Goal: Task Accomplishment & Management: Use online tool/utility

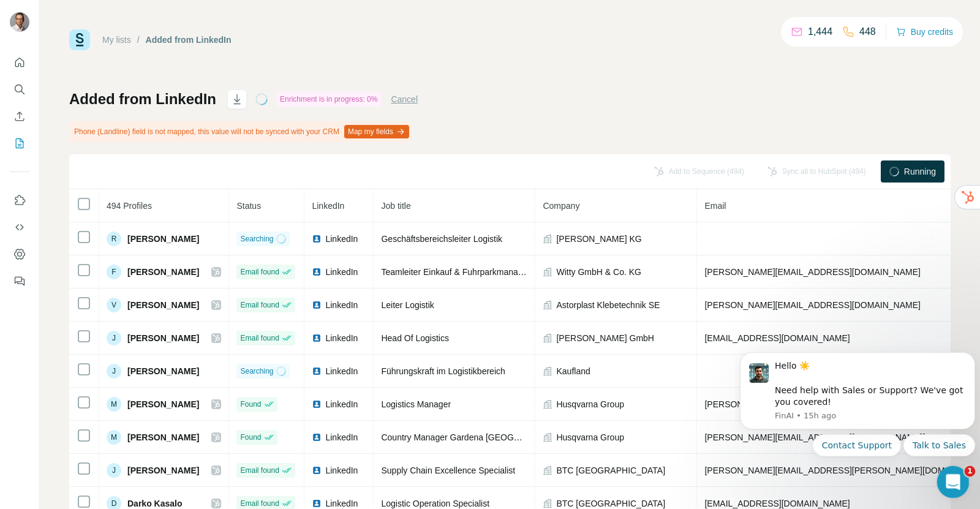
click at [952, 481] on icon "Open Intercom Messenger" at bounding box center [951, 480] width 9 height 10
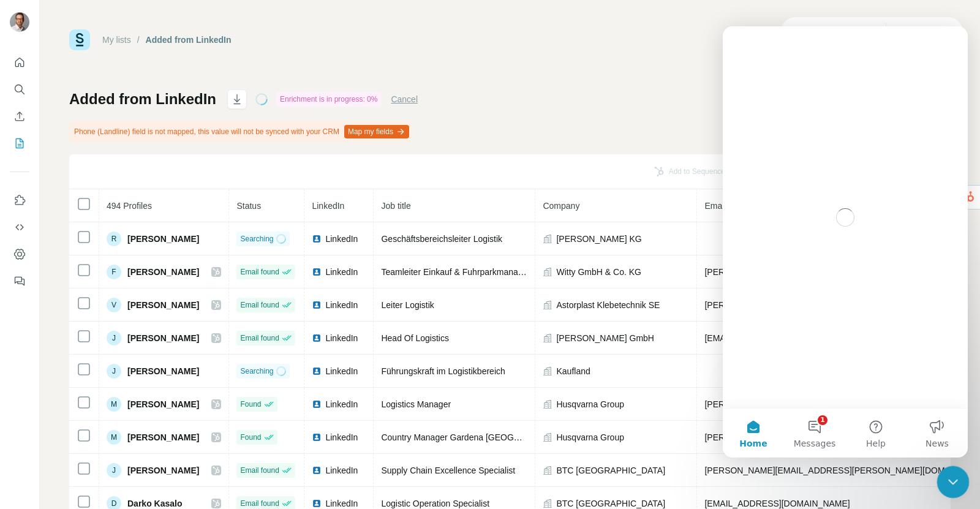
click at [952, 481] on icon "Close Intercom Messenger" at bounding box center [951, 480] width 9 height 5
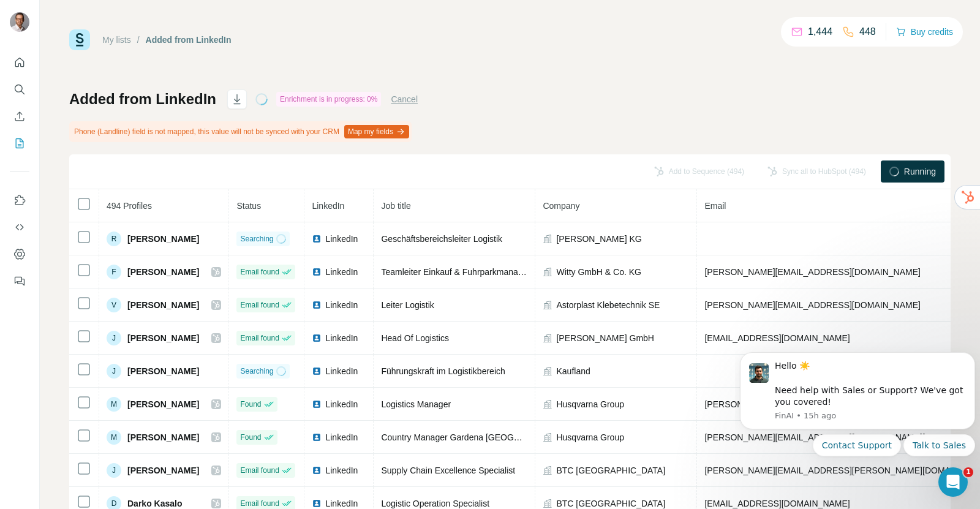
click at [748, 102] on div "Added from LinkedIn Enrichment is in progress: 0% Cancel Phone (Landline) field…" at bounding box center [509, 300] width 881 height 423
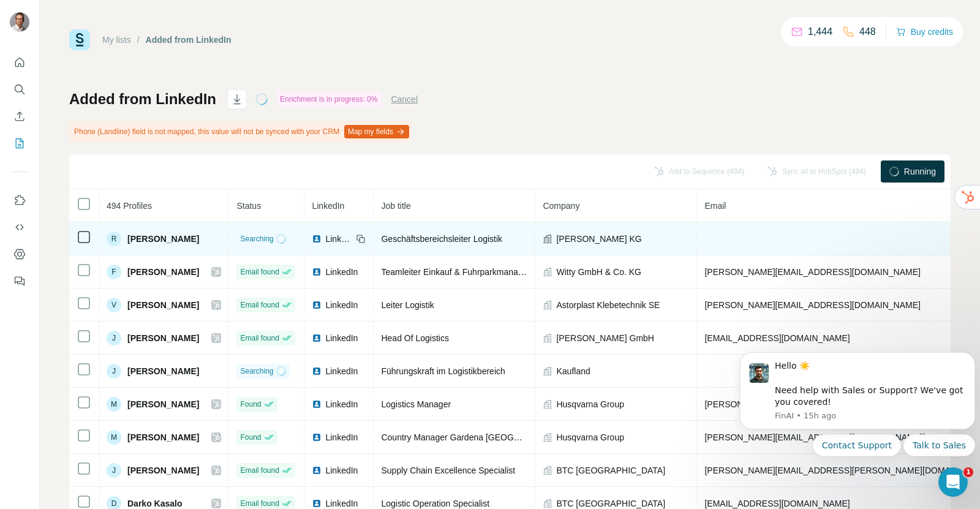
click at [285, 243] on div "Searching" at bounding box center [262, 238] width 45 height 11
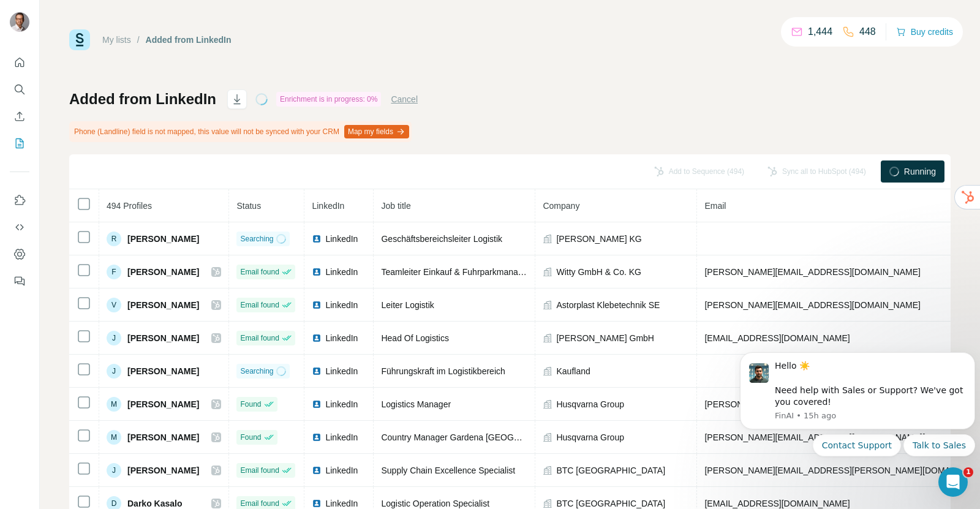
click at [926, 175] on span "Running" at bounding box center [920, 171] width 32 height 12
click at [869, 454] on button "Contact Support" at bounding box center [857, 445] width 88 height 22
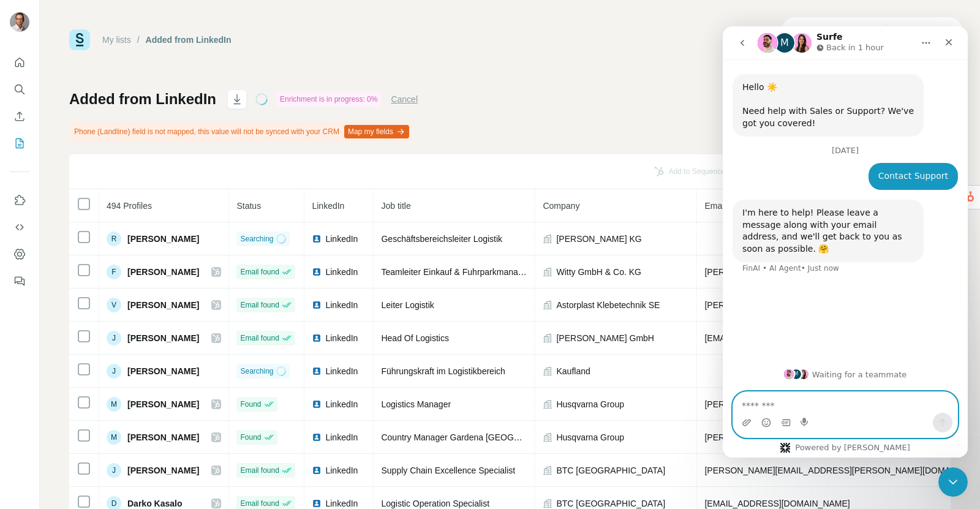
click at [791, 408] on textarea "Message…" at bounding box center [845, 402] width 224 height 21
type textarea "***"
type textarea "**"
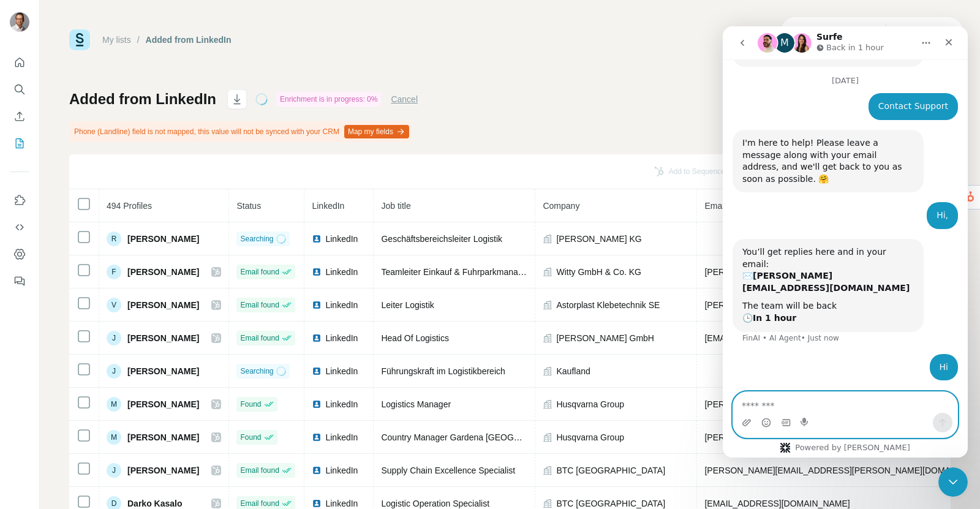
paste textarea "**********"
type textarea "**********"
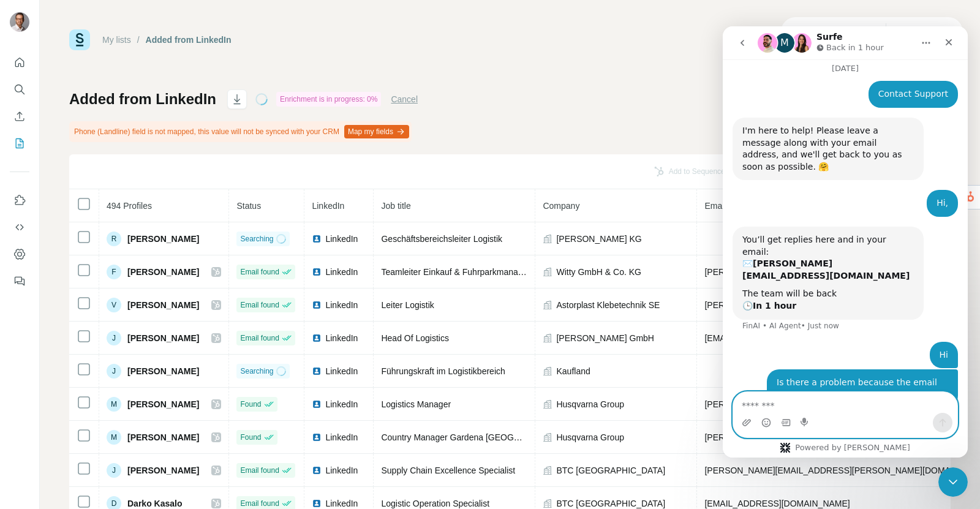
scroll to position [110, 0]
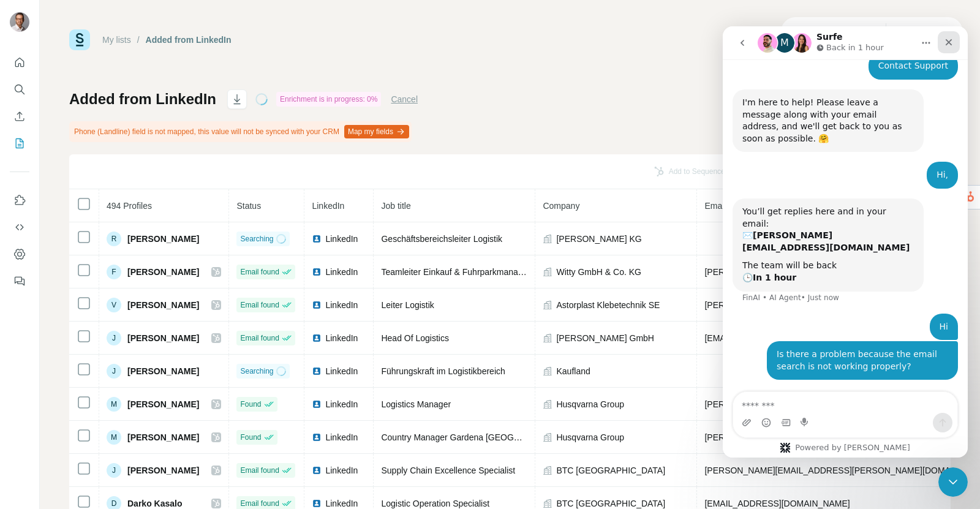
click at [955, 43] on div "Close" at bounding box center [949, 42] width 22 height 22
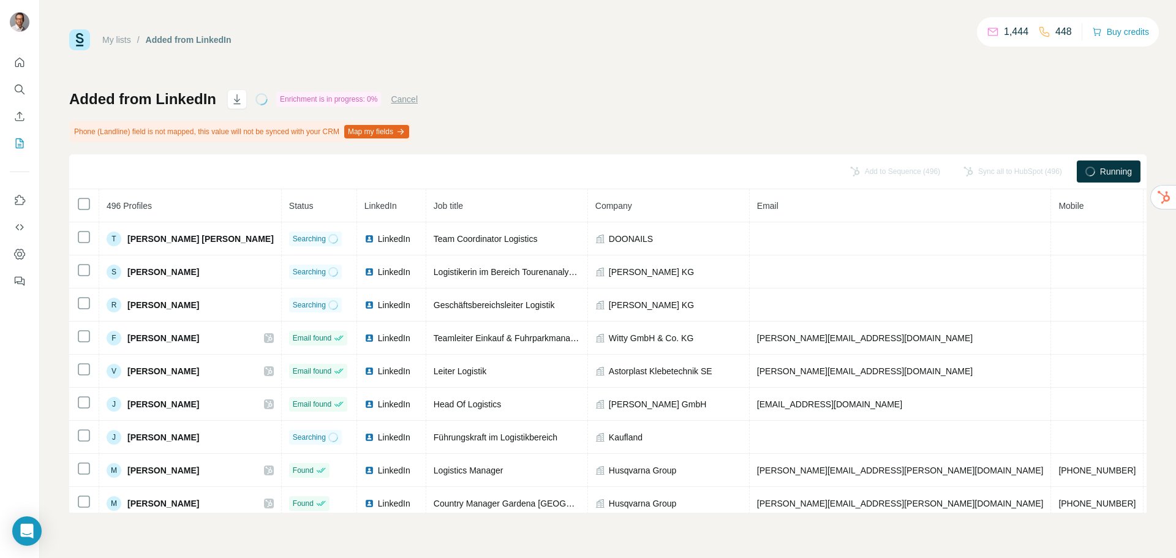
click at [508, 83] on div "My lists / Added from LinkedIn 1,444 448 Buy credits Added from LinkedIn Enrich…" at bounding box center [607, 270] width 1077 height 483
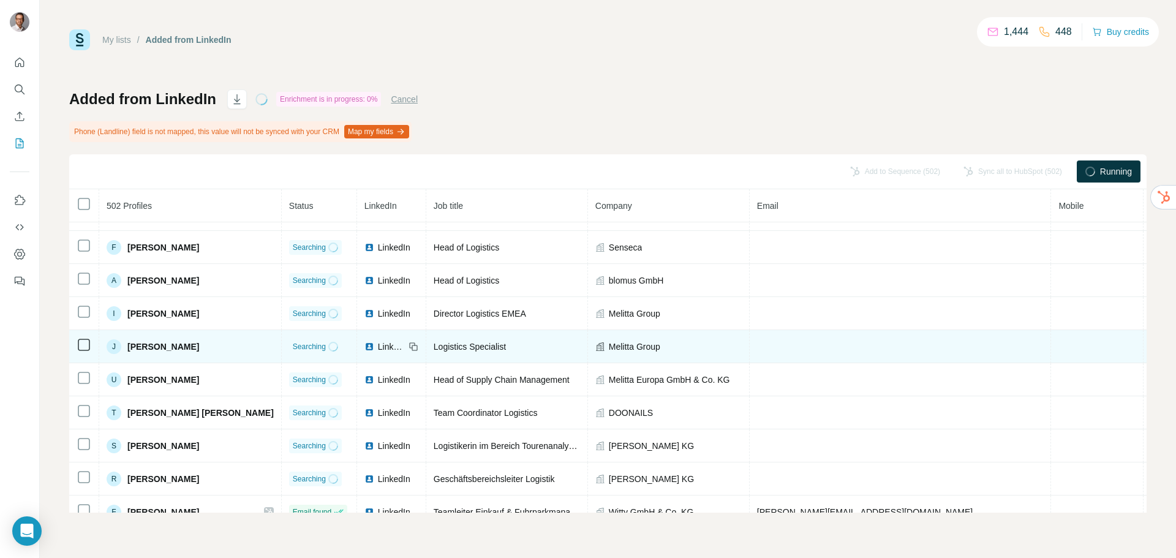
scroll to position [20, 0]
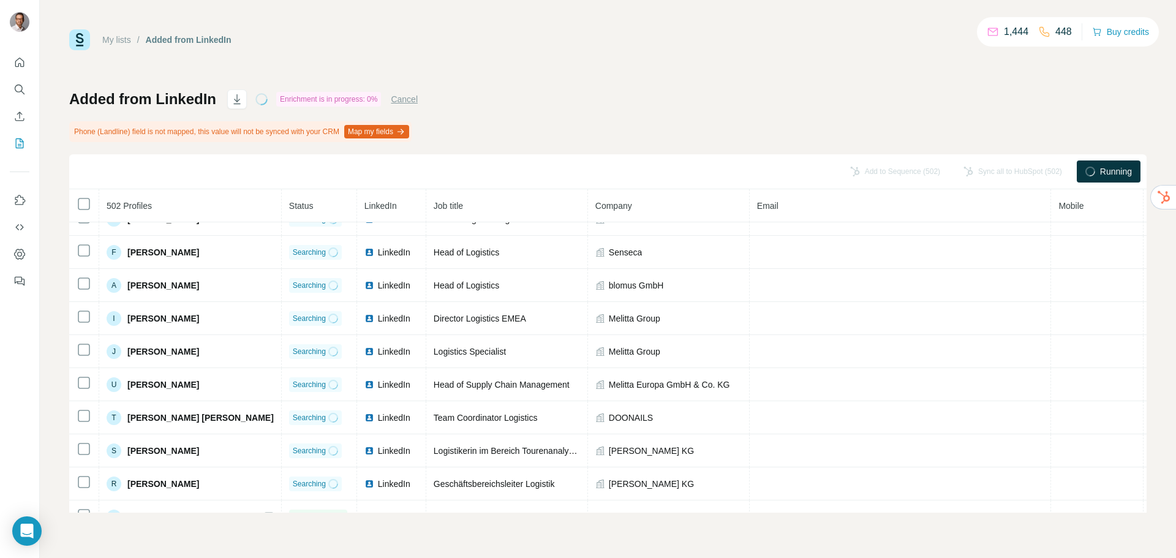
click at [1091, 167] on icon at bounding box center [1089, 171] width 13 height 13
click at [410, 102] on button "Cancel" at bounding box center [404, 99] width 27 height 12
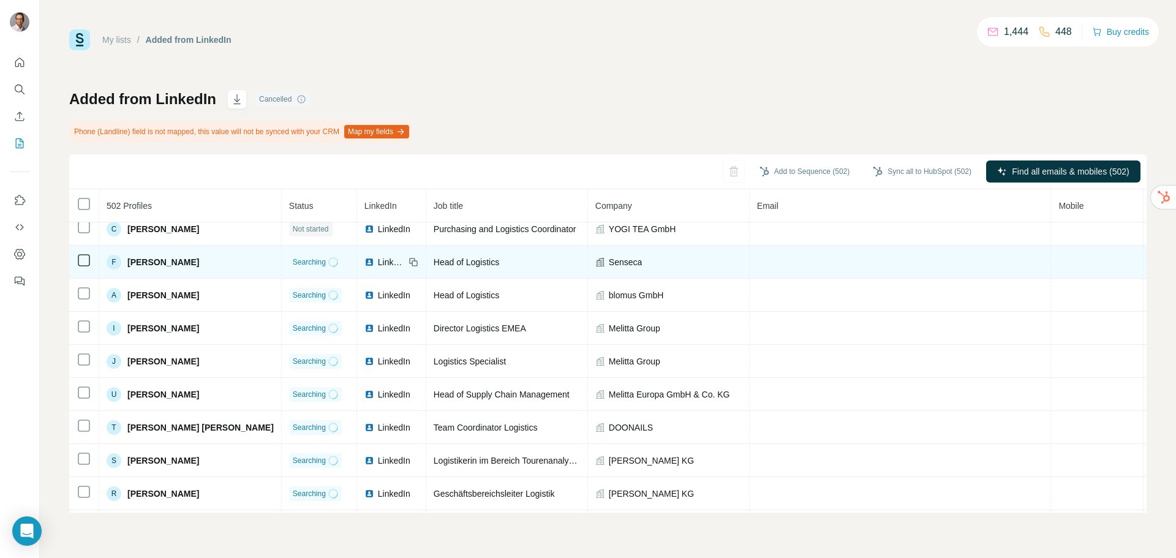
scroll to position [0, 0]
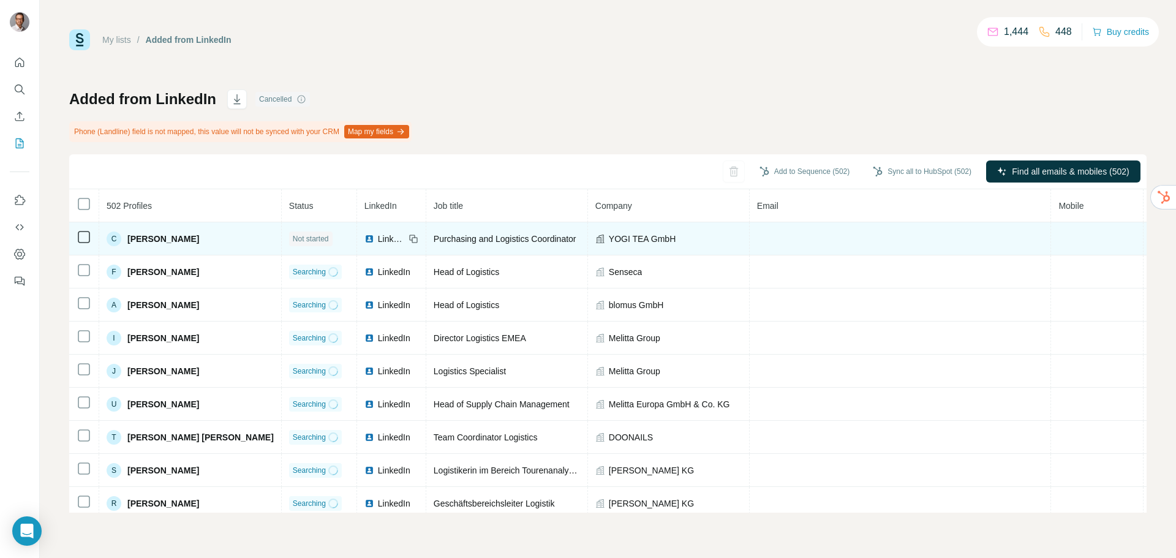
click at [293, 237] on span "Not started" at bounding box center [311, 238] width 36 height 11
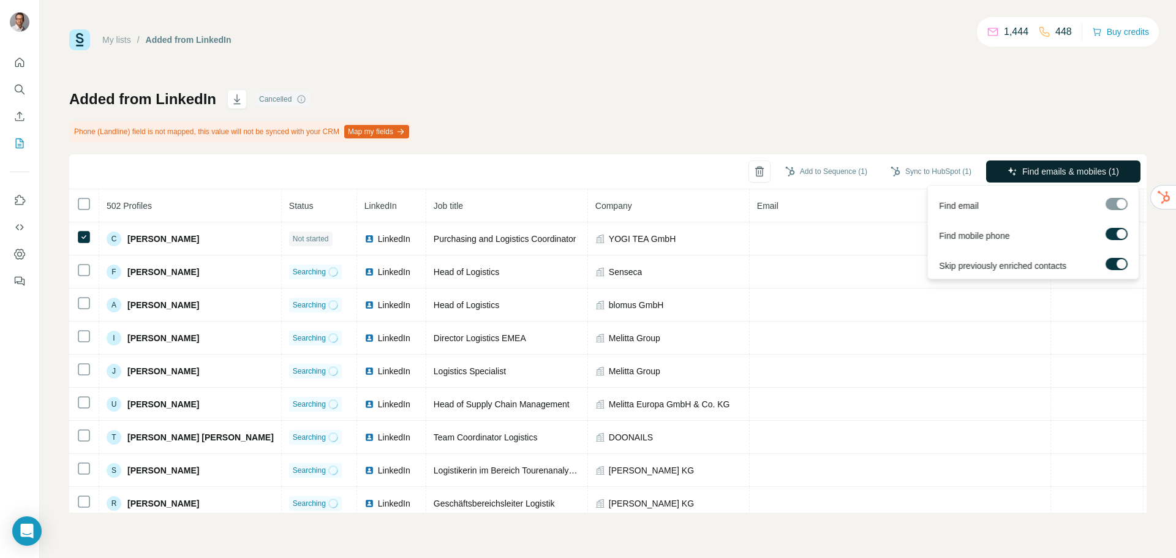
click at [1067, 171] on span "Find emails & mobiles (1)" at bounding box center [1070, 171] width 97 height 12
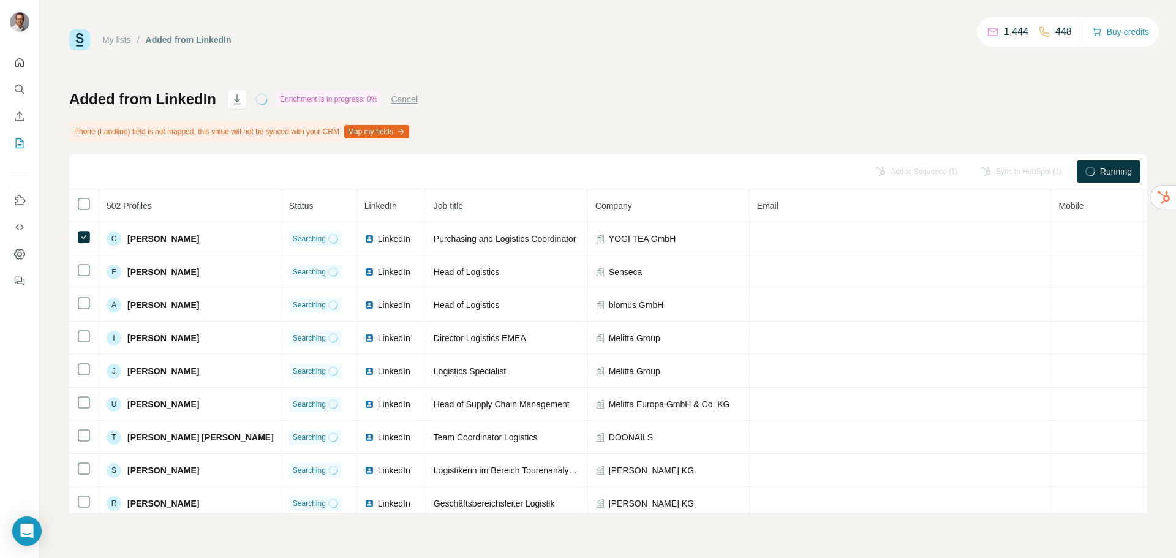
click at [753, 129] on div "Added from LinkedIn Enrichment is in progress: 0% Cancel Phone (Landline) field…" at bounding box center [607, 300] width 1077 height 423
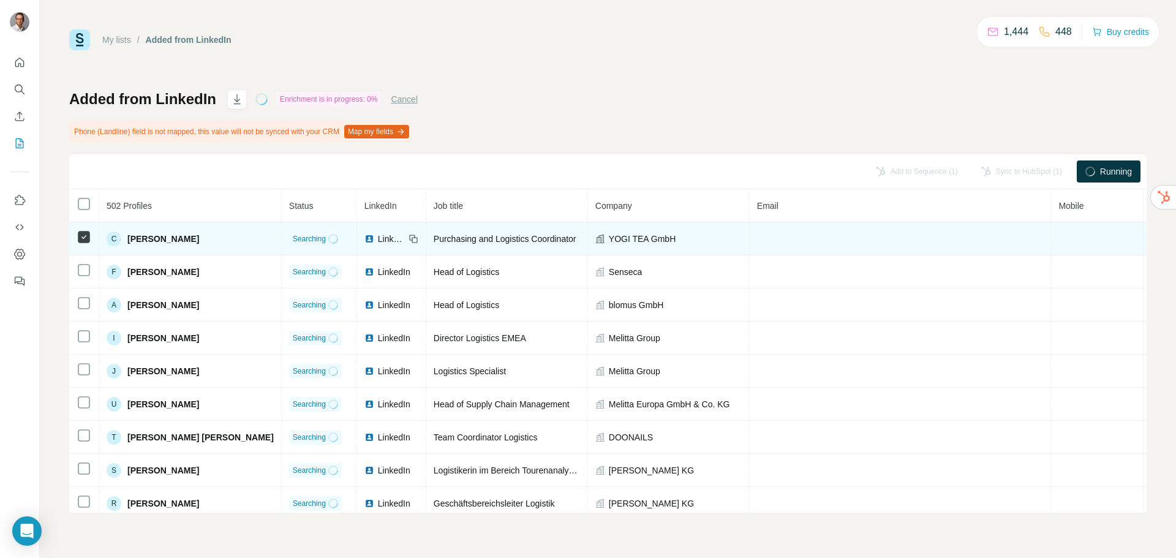
click at [81, 228] on td at bounding box center [84, 238] width 30 height 33
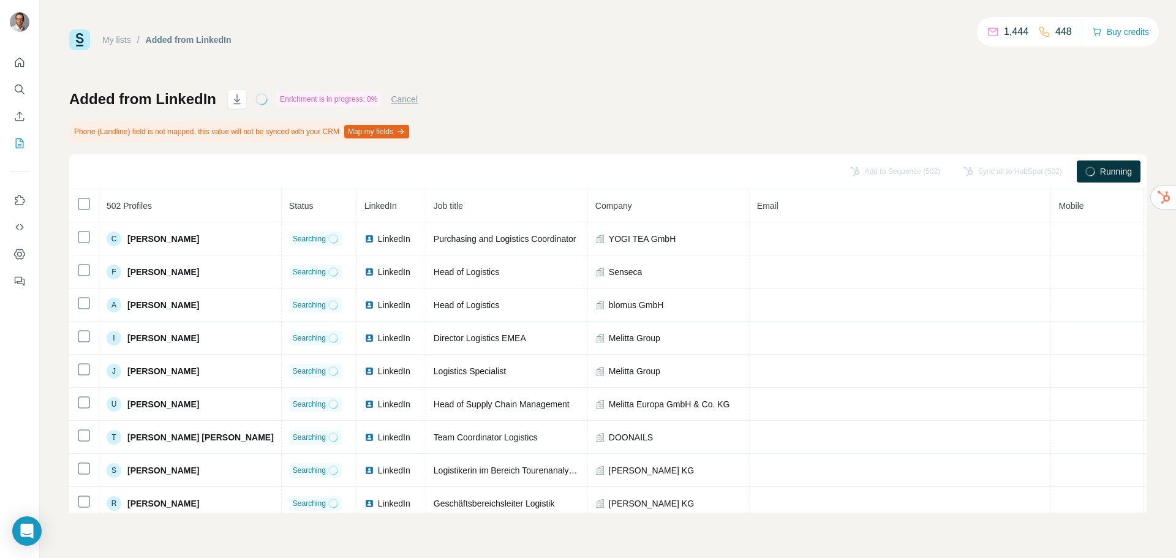
drag, startPoint x: 718, startPoint y: 59, endPoint x: 750, endPoint y: 58, distance: 31.3
click at [728, 62] on div "My lists / Added from LinkedIn 1,444 448 Buy credits Added from LinkedIn Enrich…" at bounding box center [607, 270] width 1077 height 483
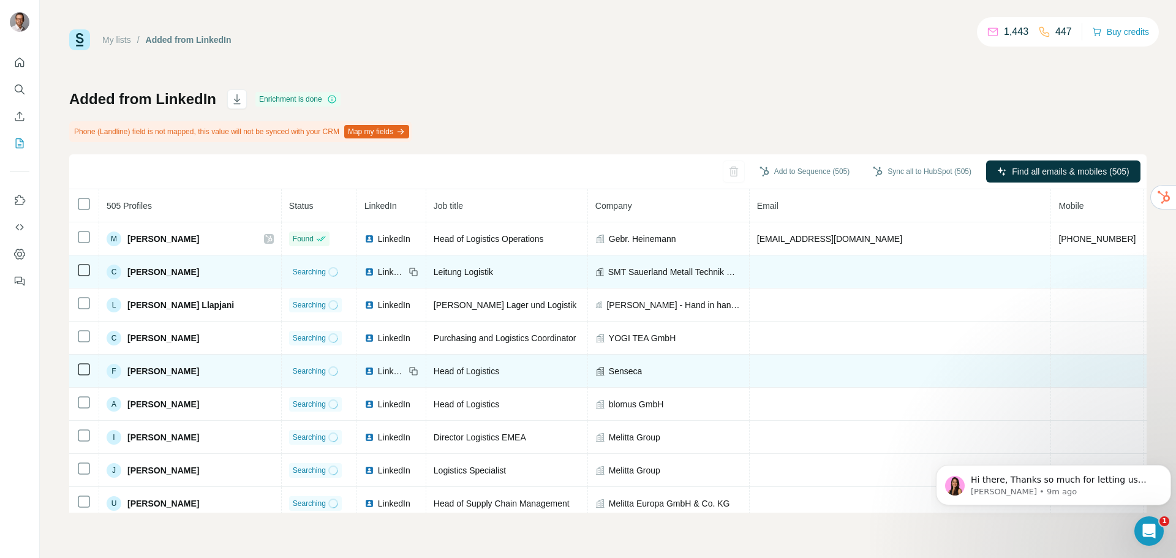
click at [378, 275] on span "LinkedIn" at bounding box center [391, 272] width 27 height 12
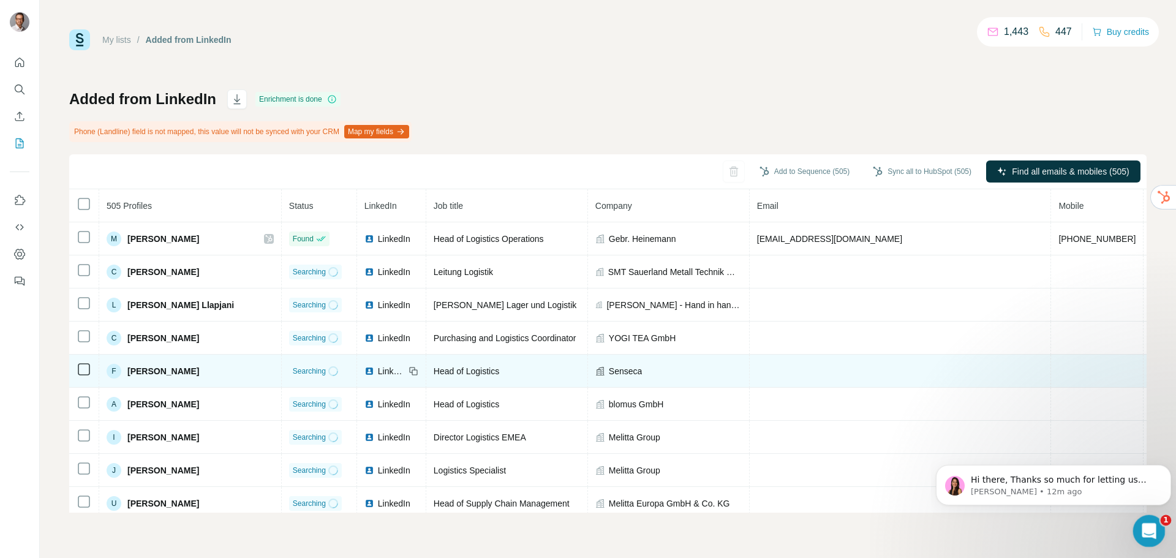
click at [1149, 540] on div "Open Intercom Messenger" at bounding box center [1147, 529] width 40 height 40
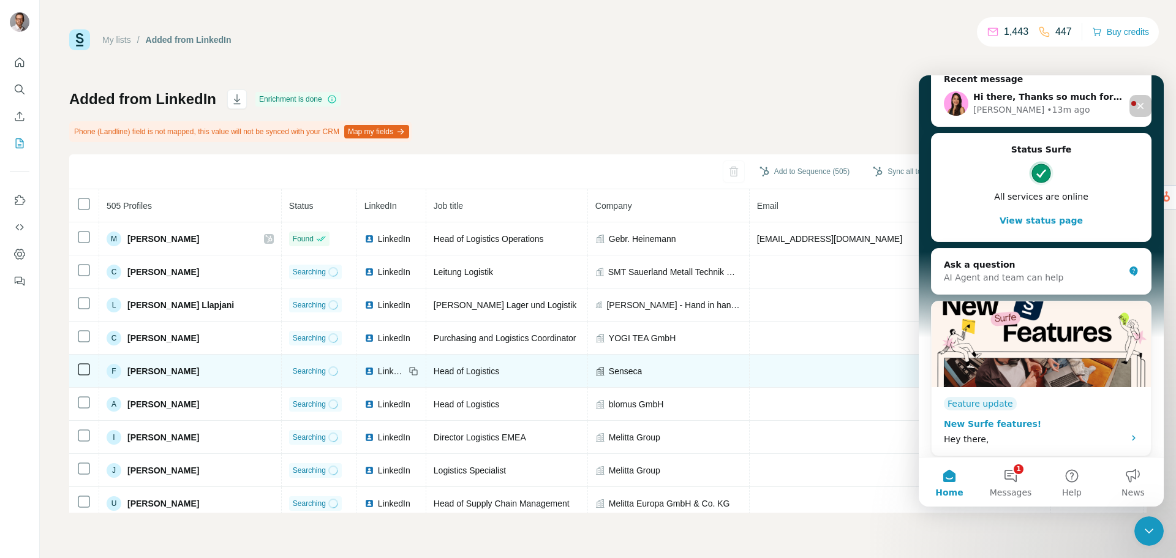
scroll to position [204, 0]
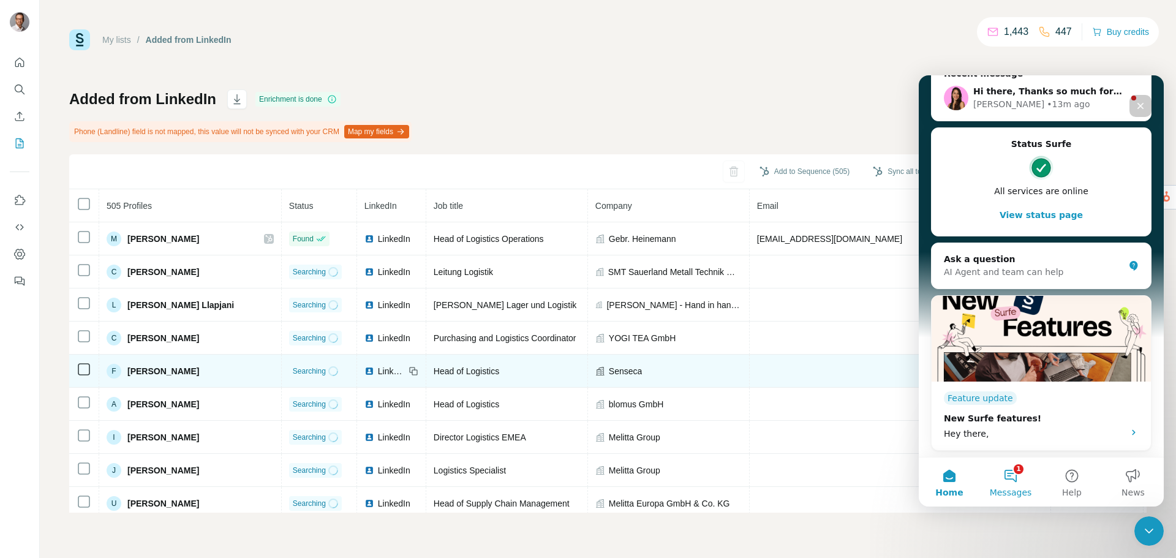
click at [1018, 473] on button "1 Messages" at bounding box center [1010, 481] width 61 height 49
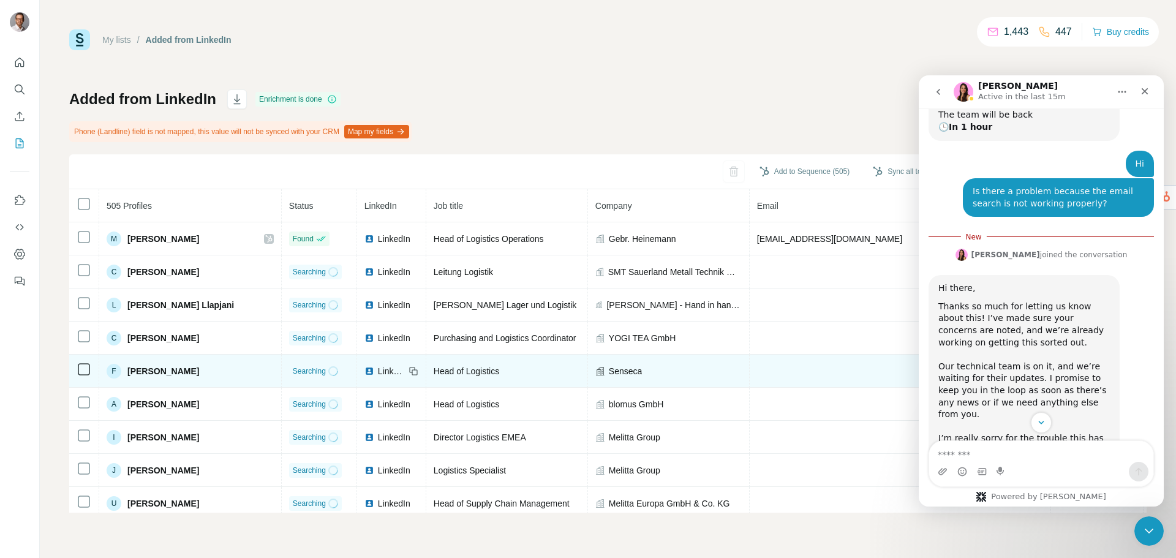
scroll to position [359, 0]
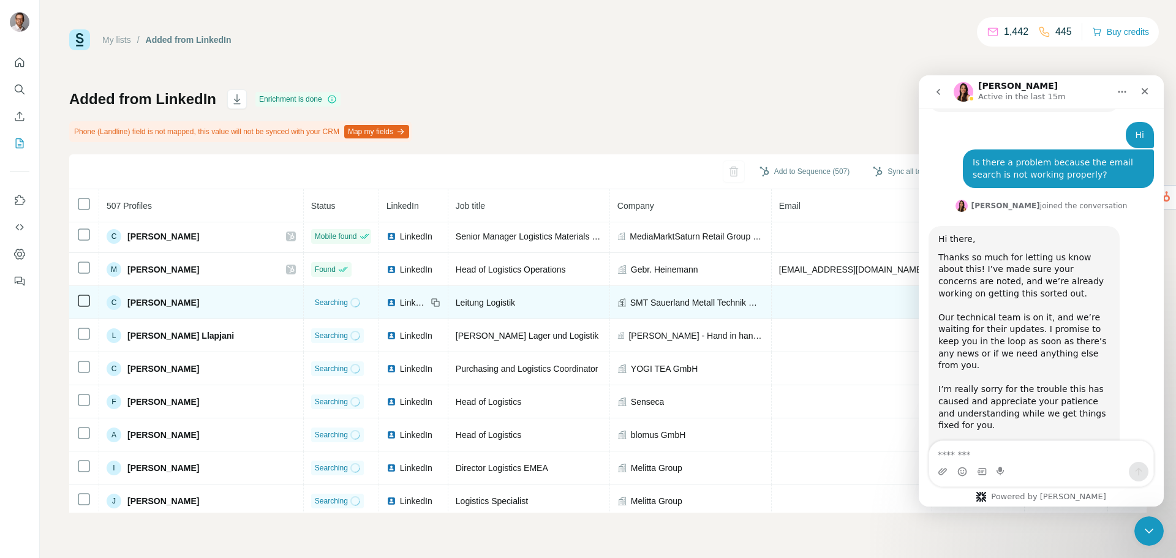
scroll to position [47, 0]
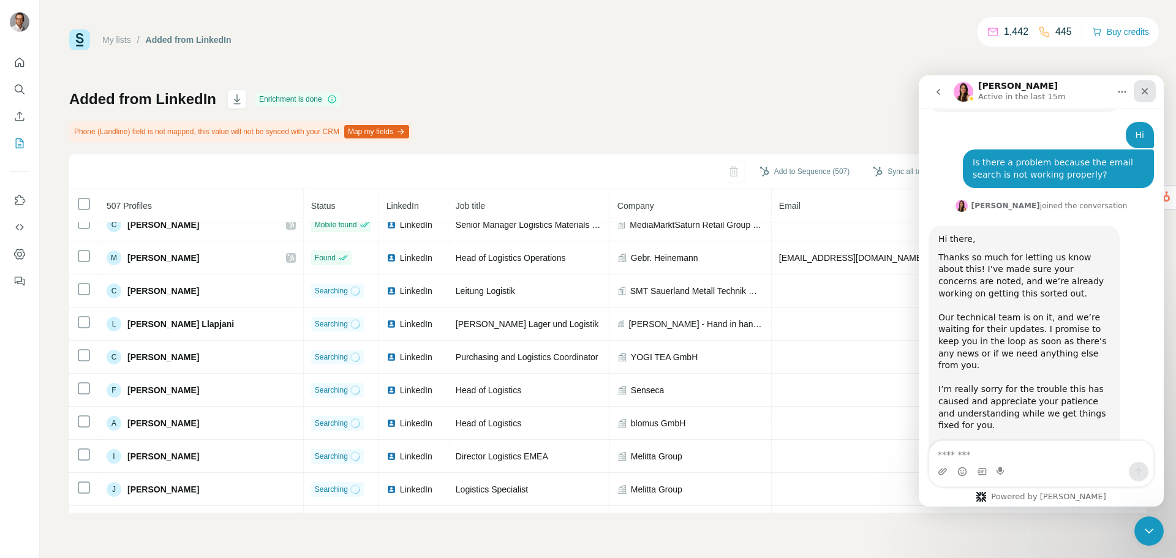
click at [1145, 93] on icon "Close" at bounding box center [1145, 91] width 10 height 10
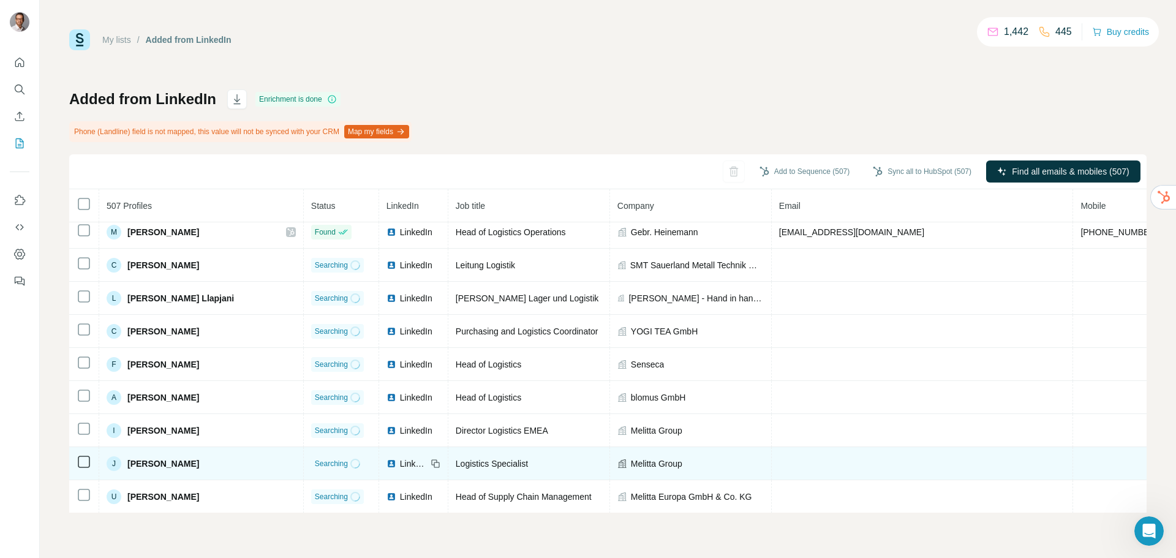
scroll to position [70, 0]
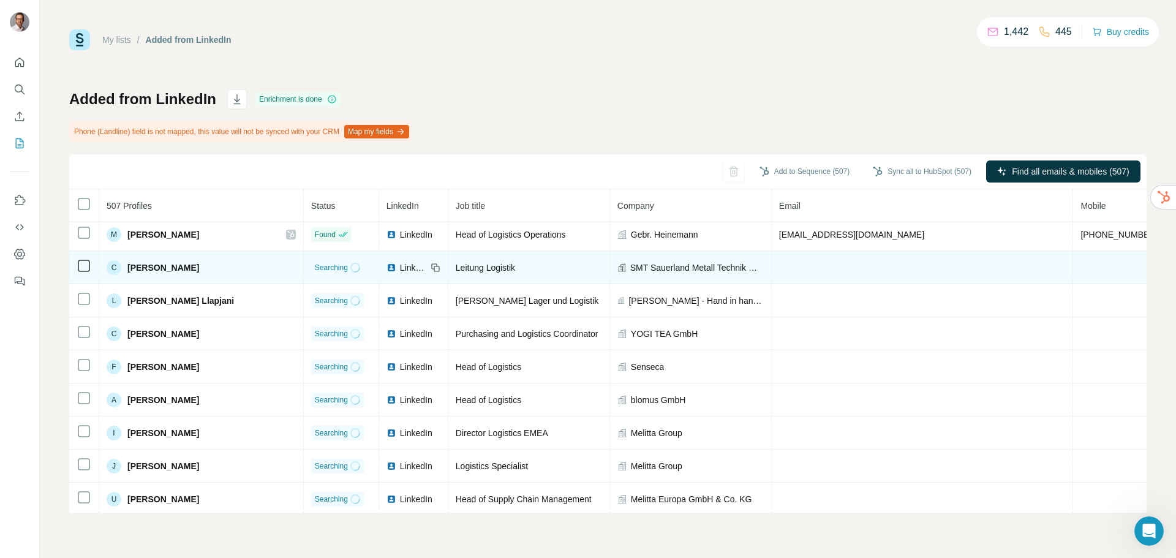
click at [400, 271] on span "LinkedIn" at bounding box center [413, 267] width 27 height 12
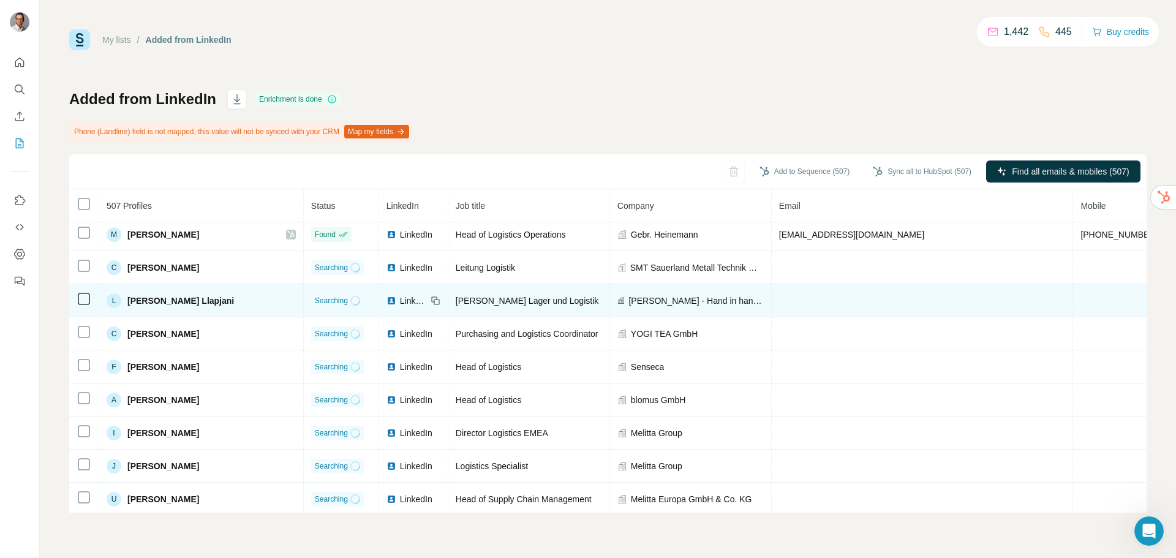
click at [400, 307] on span "LinkedIn" at bounding box center [413, 301] width 27 height 12
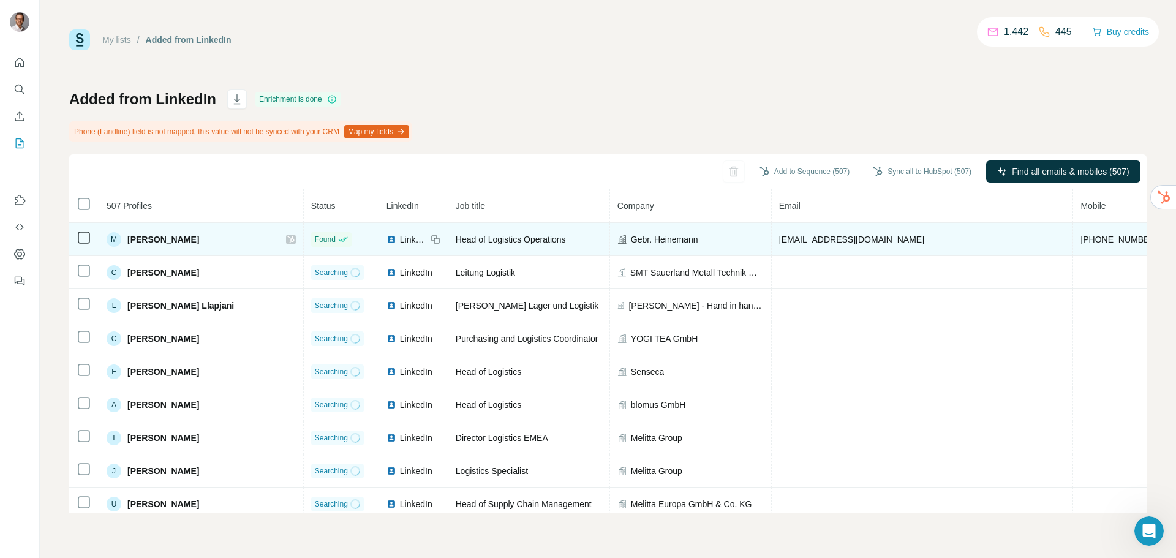
scroll to position [67, 0]
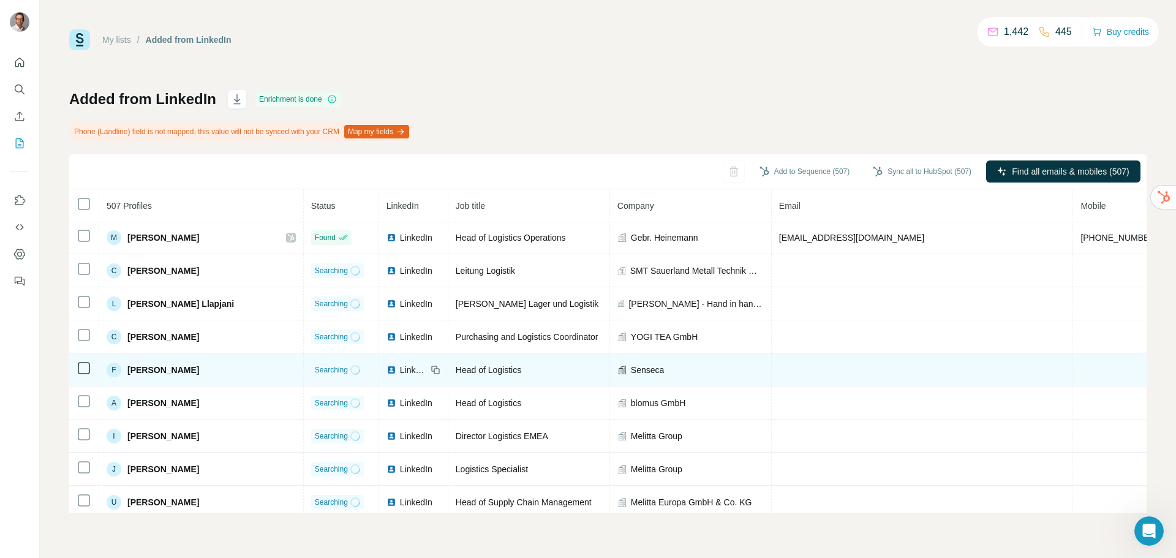
click at [400, 374] on span "LinkedIn" at bounding box center [413, 370] width 27 height 12
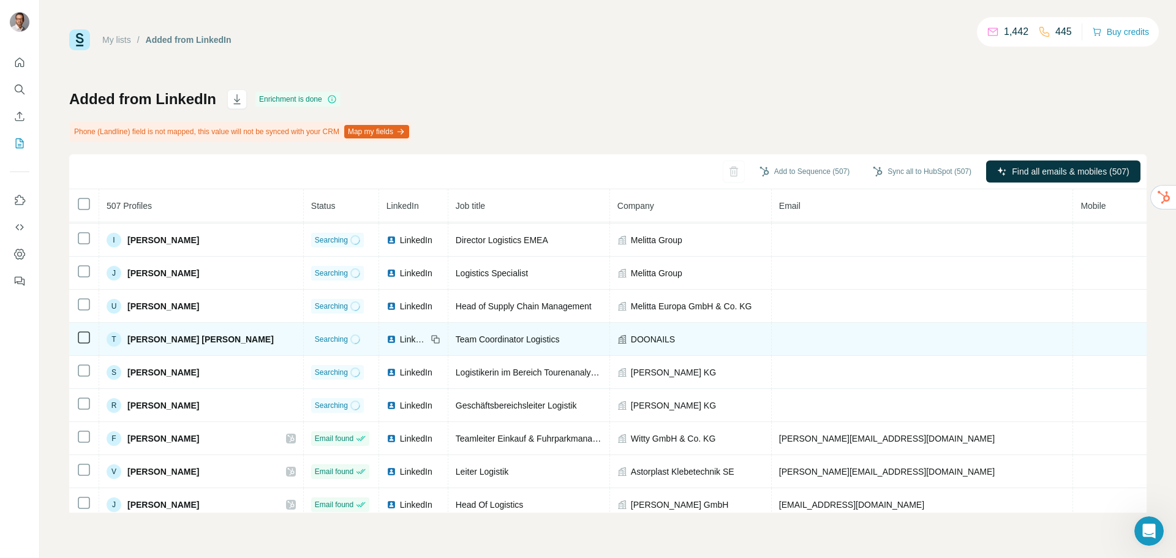
scroll to position [264, 0]
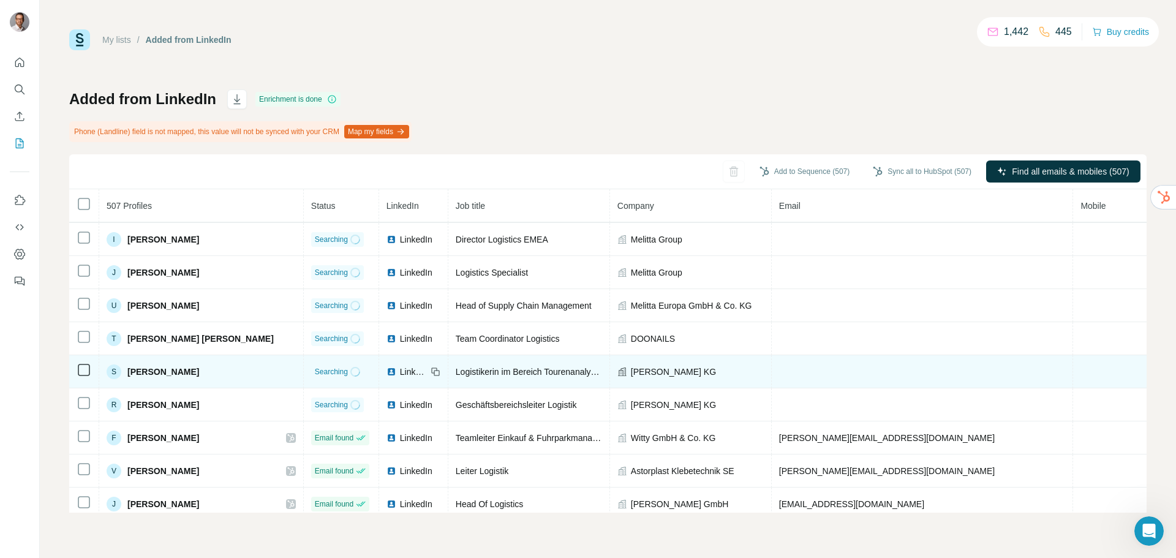
click at [141, 378] on span "[PERSON_NAME]" at bounding box center [163, 372] width 72 height 12
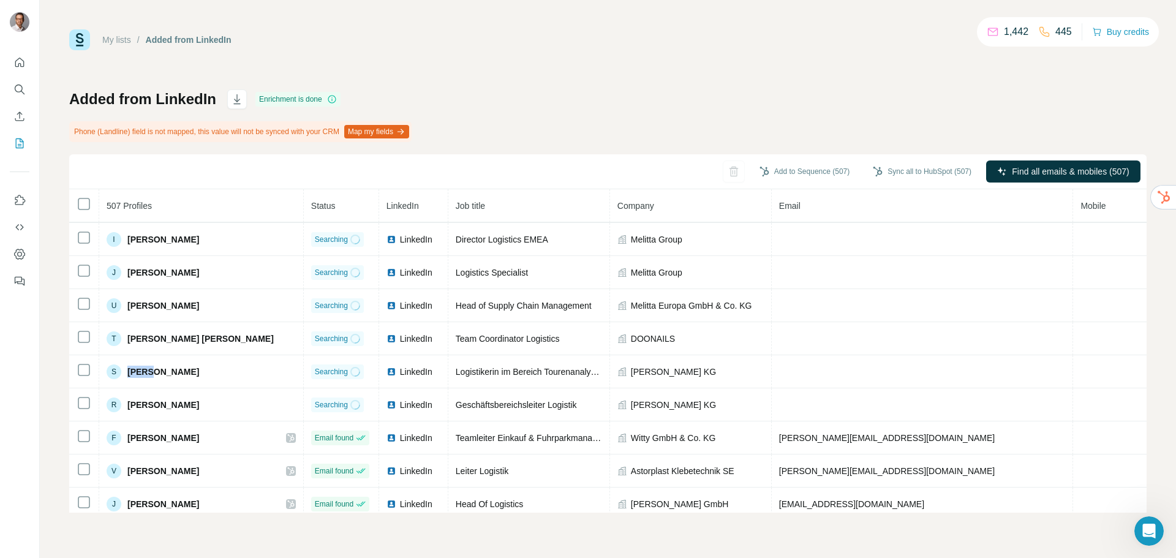
copy span "Sanne"
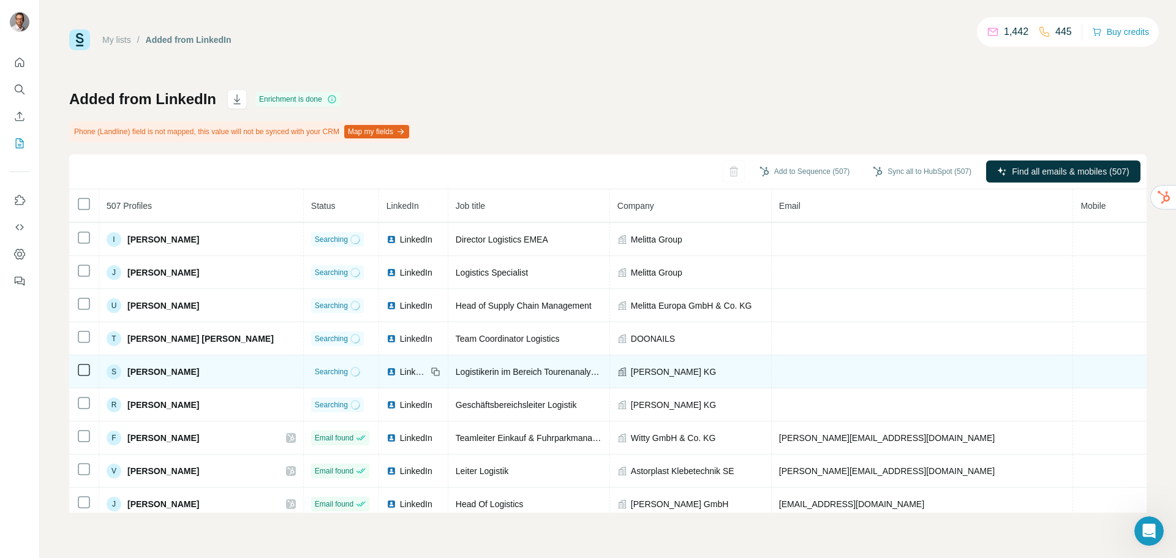
click at [176, 374] on span "[PERSON_NAME]" at bounding box center [163, 372] width 72 height 12
click at [174, 387] on td "S Sanne Heitmann" at bounding box center [201, 371] width 205 height 33
click at [178, 378] on span "[PERSON_NAME]" at bounding box center [163, 372] width 72 height 12
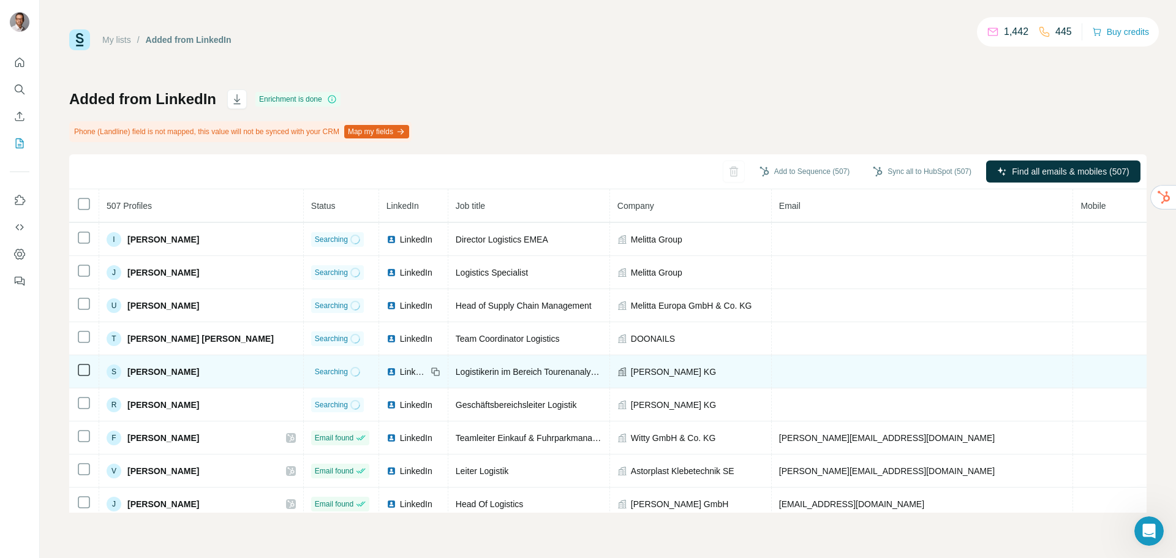
click at [178, 378] on span "[PERSON_NAME]" at bounding box center [163, 372] width 72 height 12
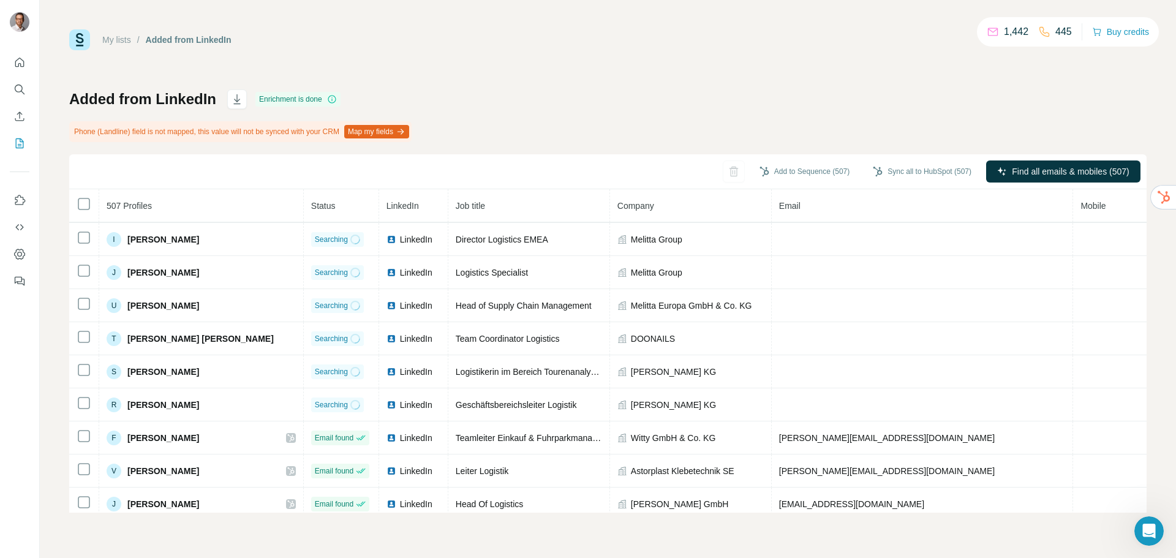
copy span "Heitmann"
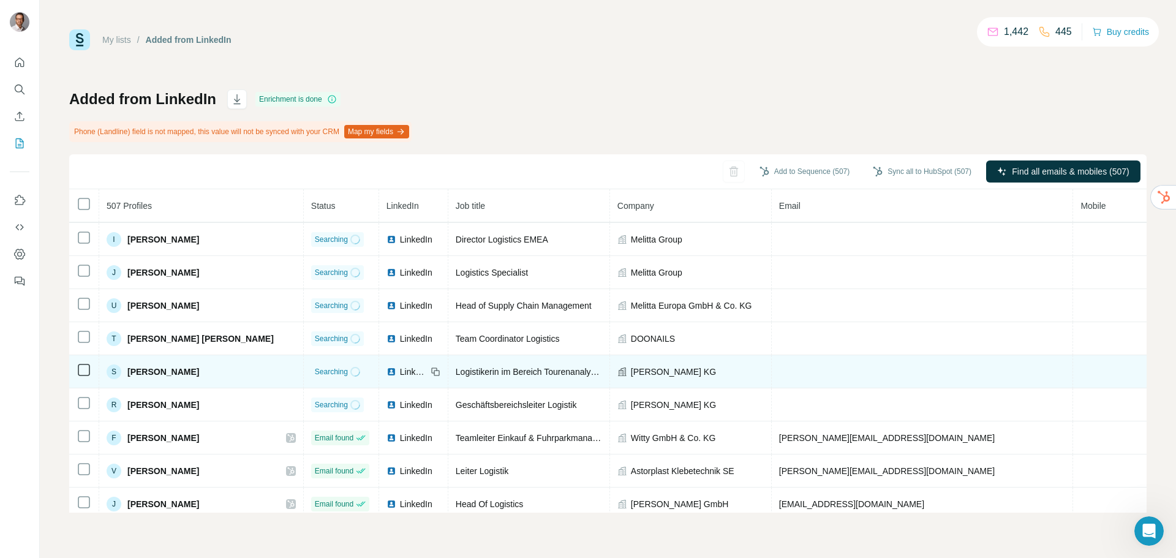
click at [459, 377] on span "Logistikerin im Bereich Tourenanalyse und Tourenoptimierung bei [PERSON_NAME] KG" at bounding box center [624, 372] width 336 height 10
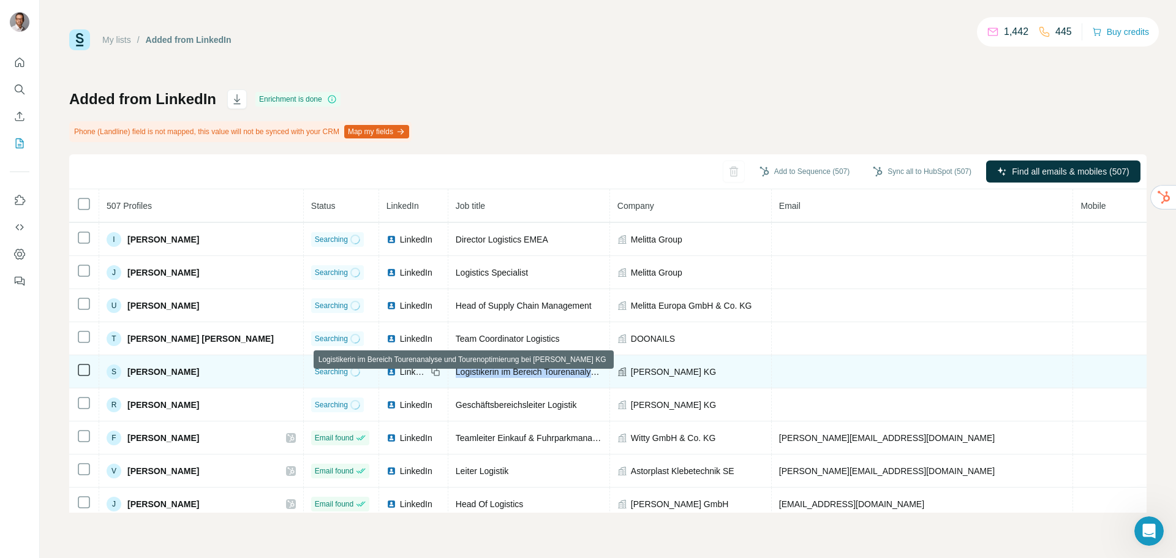
click at [459, 377] on span "Logistikerin im Bereich Tourenanalyse und Tourenoptimierung bei [PERSON_NAME] KG" at bounding box center [624, 372] width 336 height 10
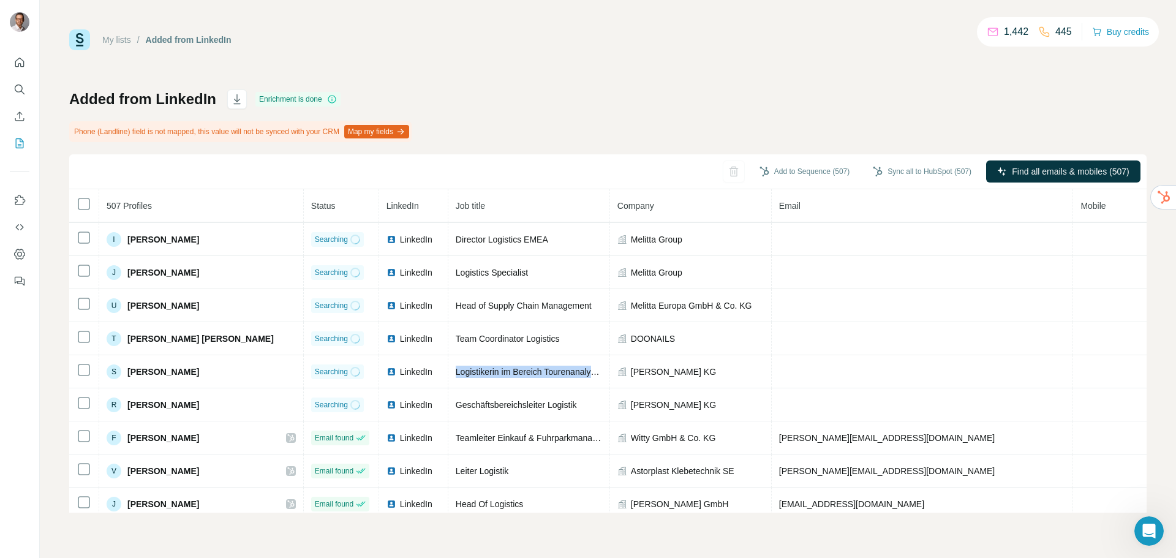
copy tr "Logistikerin im Bereich Tourenanalyse und Tourenoptimierung bei [PERSON_NAME] KG"
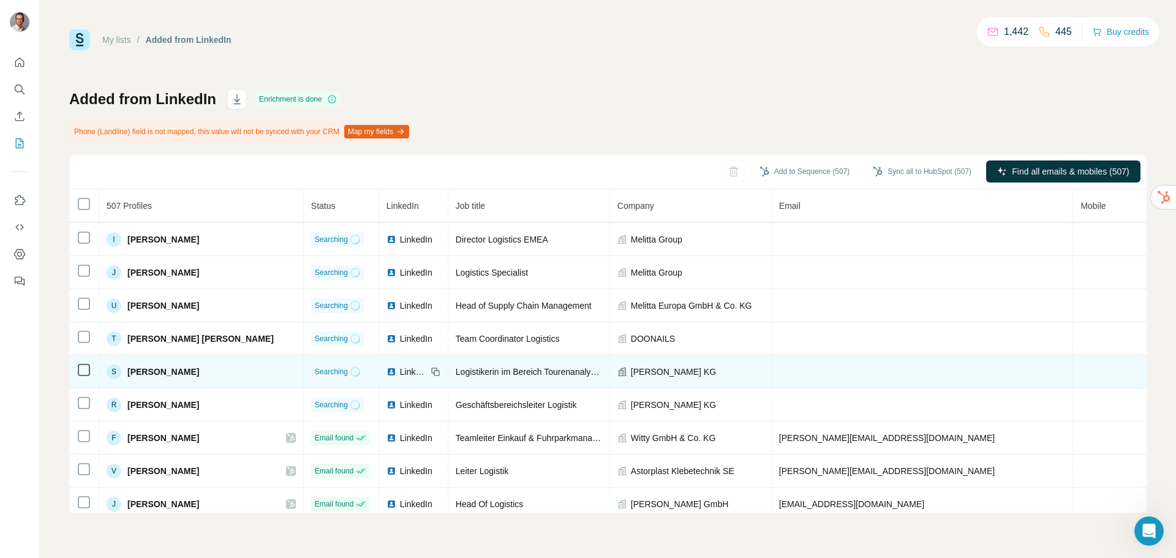
click at [400, 378] on span "LinkedIn" at bounding box center [413, 372] width 27 height 12
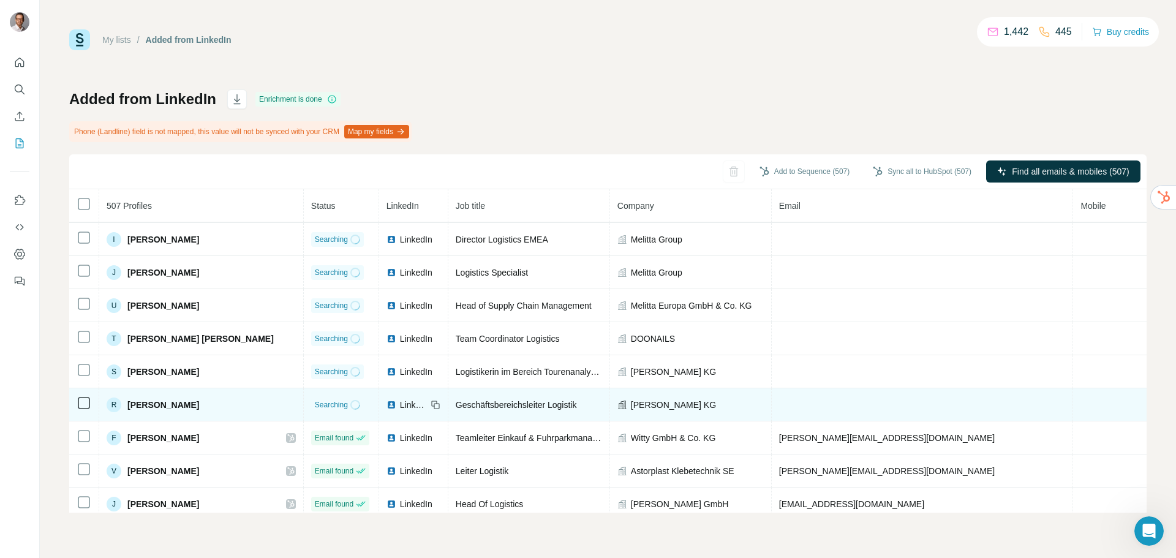
click at [400, 411] on span "LinkedIn" at bounding box center [413, 405] width 27 height 12
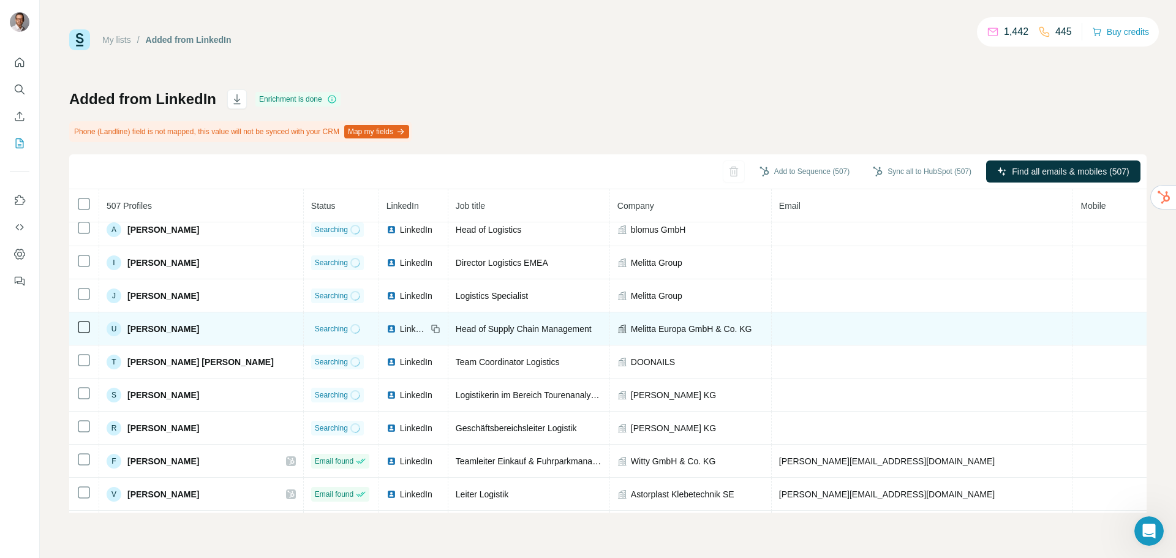
scroll to position [268, 0]
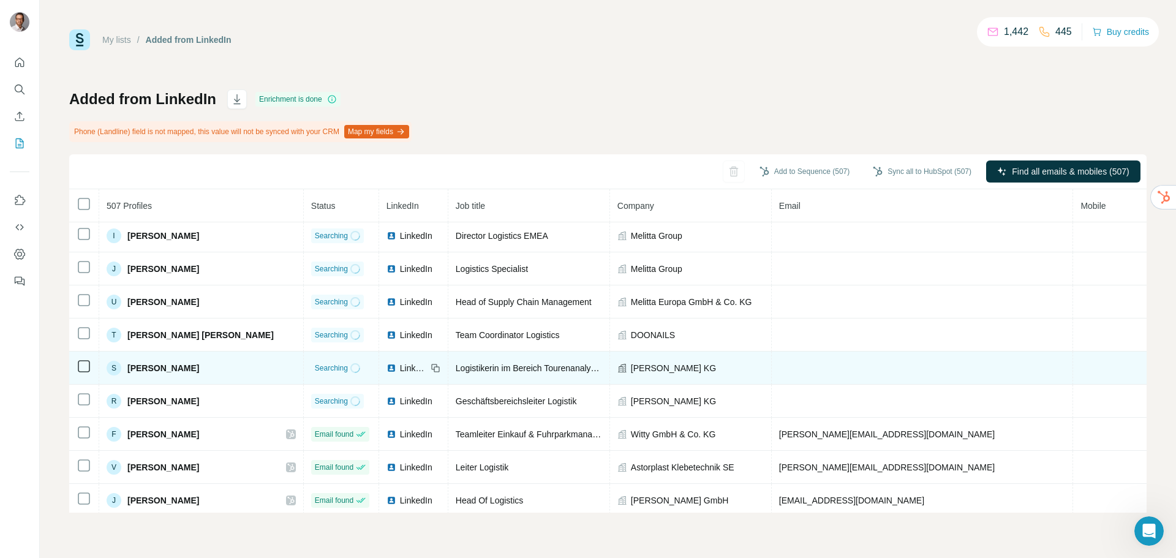
click at [400, 374] on span "LinkedIn" at bounding box center [413, 368] width 27 height 12
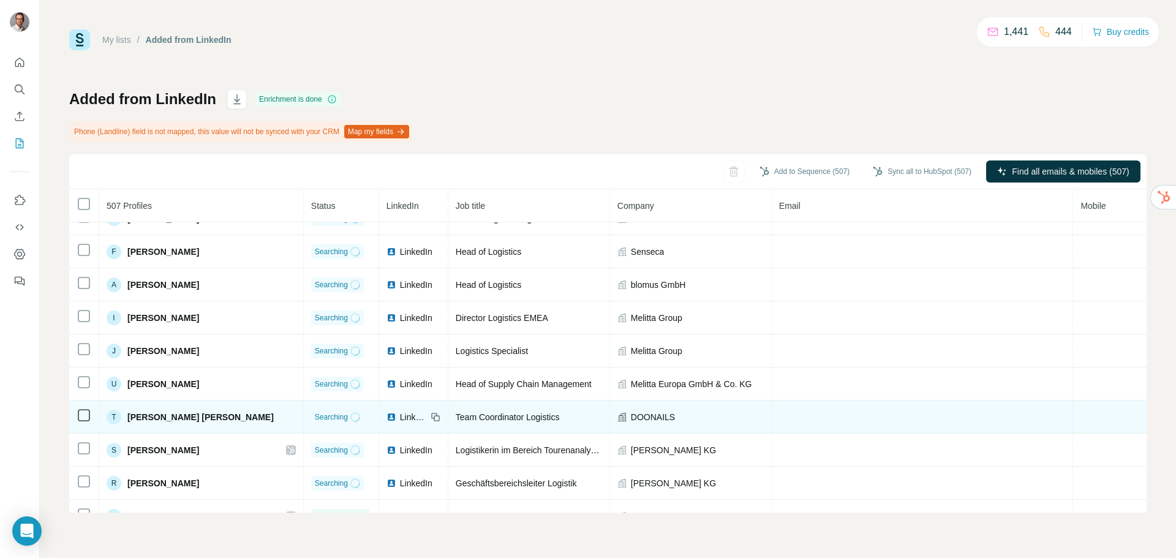
scroll to position [182, 0]
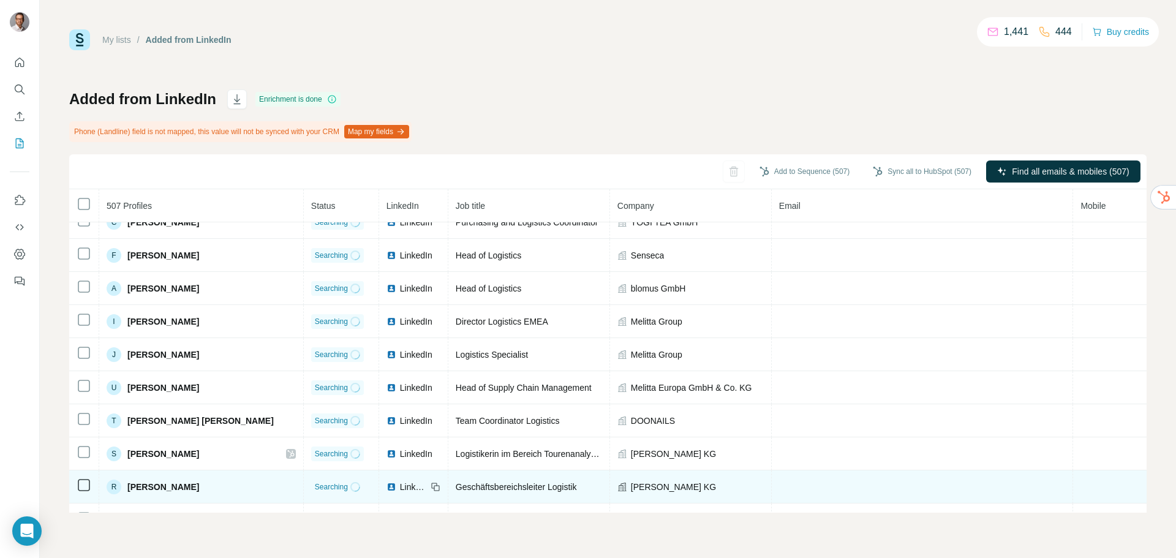
click at [400, 493] on span "LinkedIn" at bounding box center [413, 487] width 27 height 12
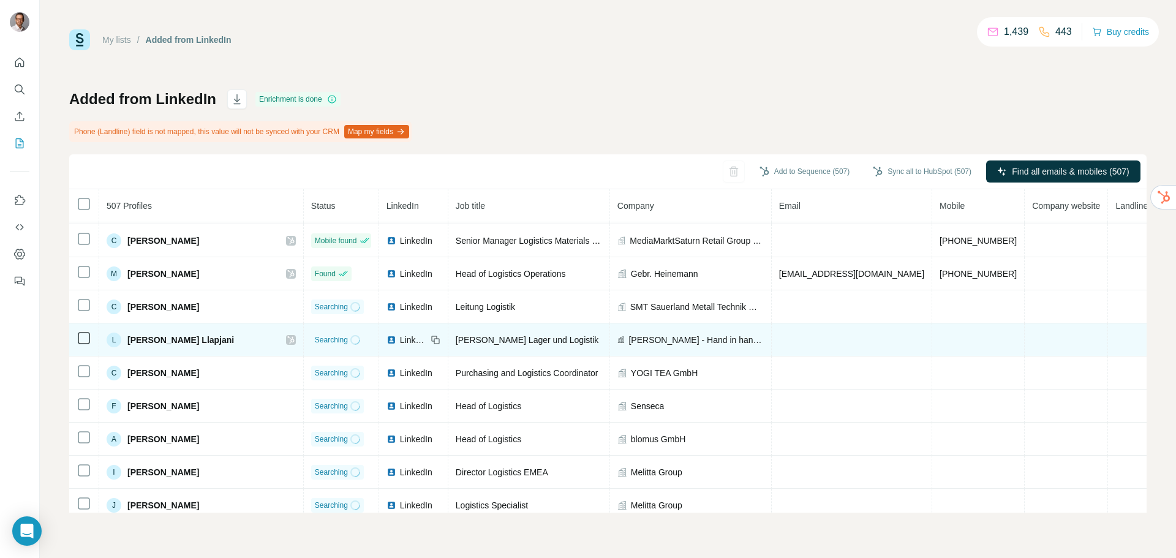
scroll to position [47, 0]
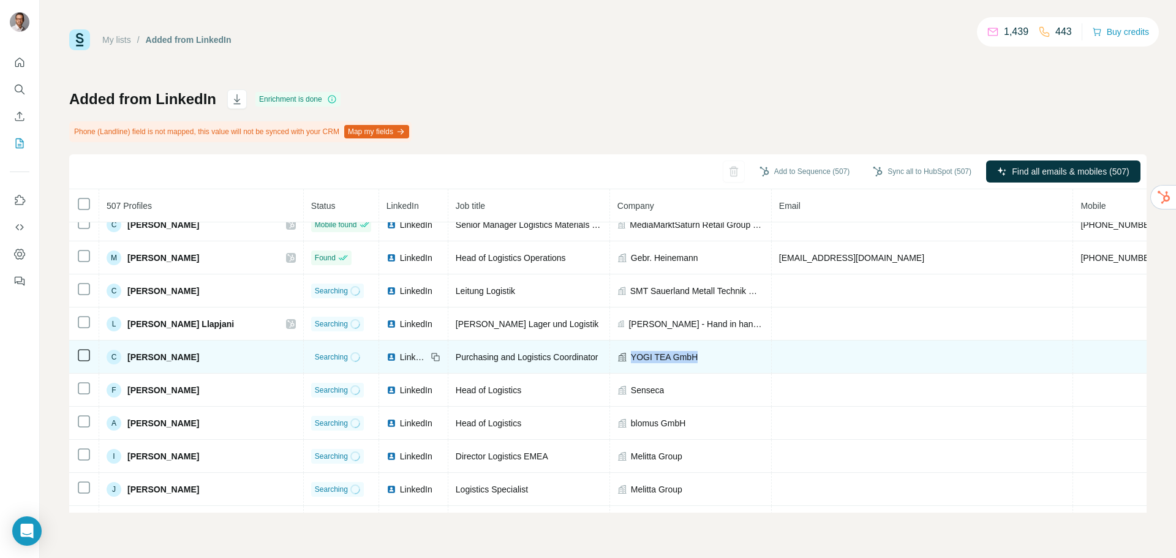
drag, startPoint x: 650, startPoint y: 358, endPoint x: 571, endPoint y: 358, distance: 78.4
click at [617, 358] on div "YOGI TEA GmbH" at bounding box center [690, 357] width 146 height 12
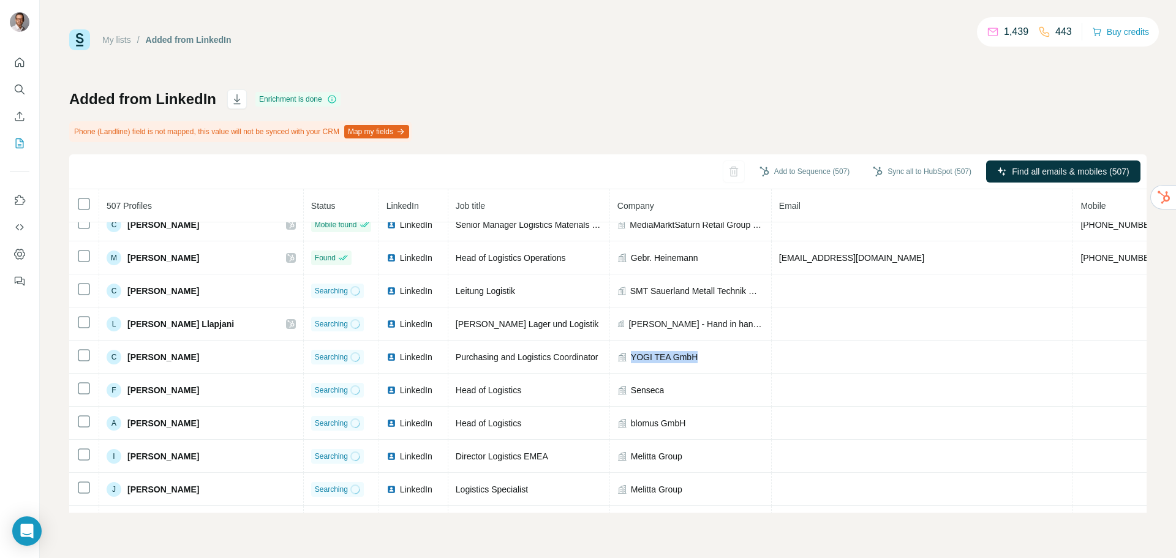
copy span "YOGI TEA GmbH"
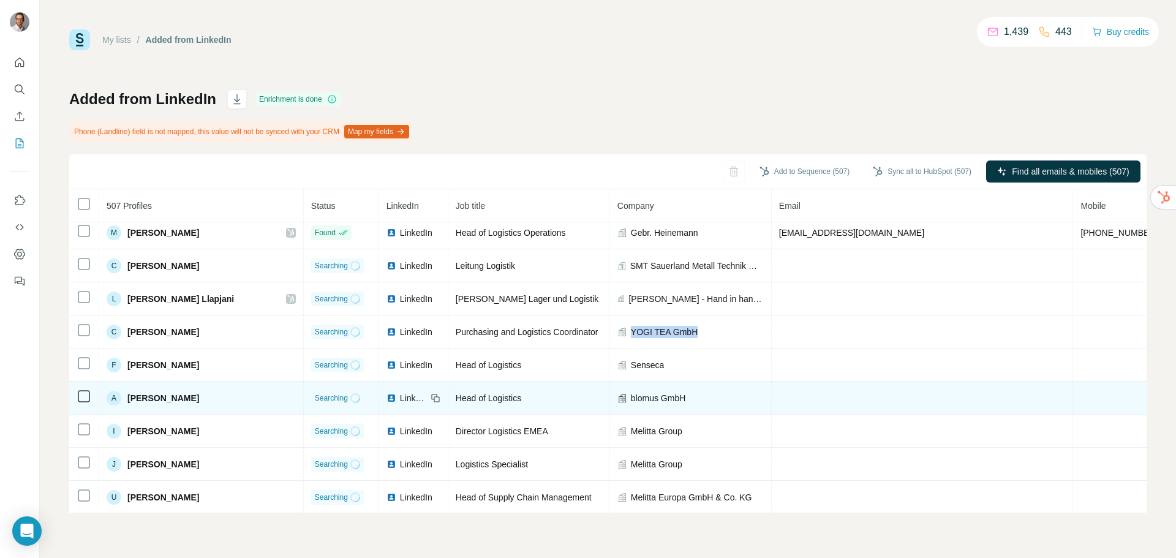
scroll to position [71, 0]
drag, startPoint x: 626, startPoint y: 406, endPoint x: 569, endPoint y: 405, distance: 57.6
click at [617, 405] on div "blomus GmbH" at bounding box center [690, 399] width 146 height 12
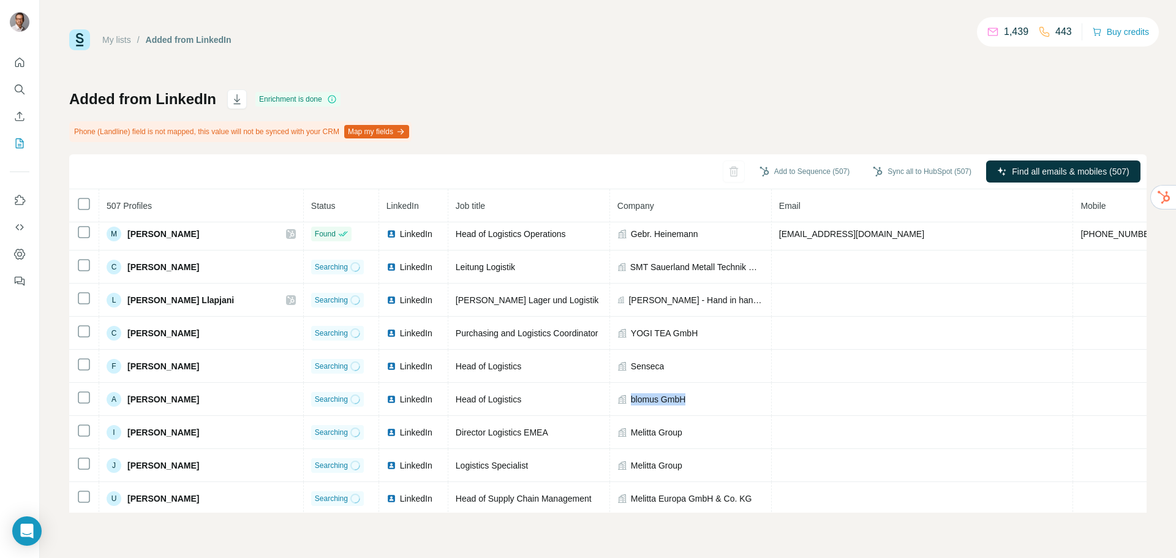
copy span "blomus GmbH"
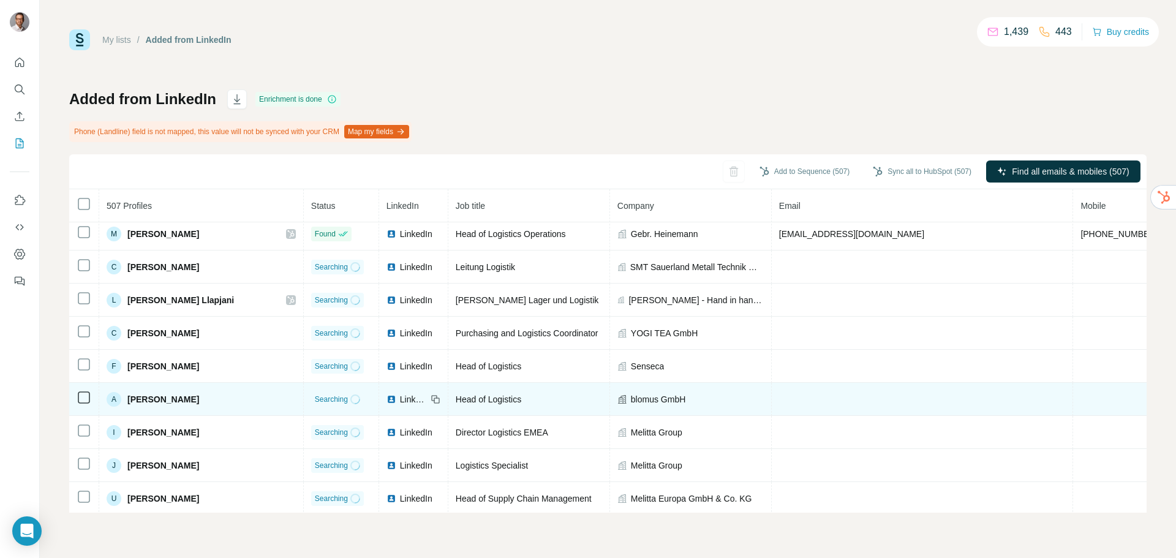
click at [400, 404] on span "LinkedIn" at bounding box center [413, 399] width 27 height 12
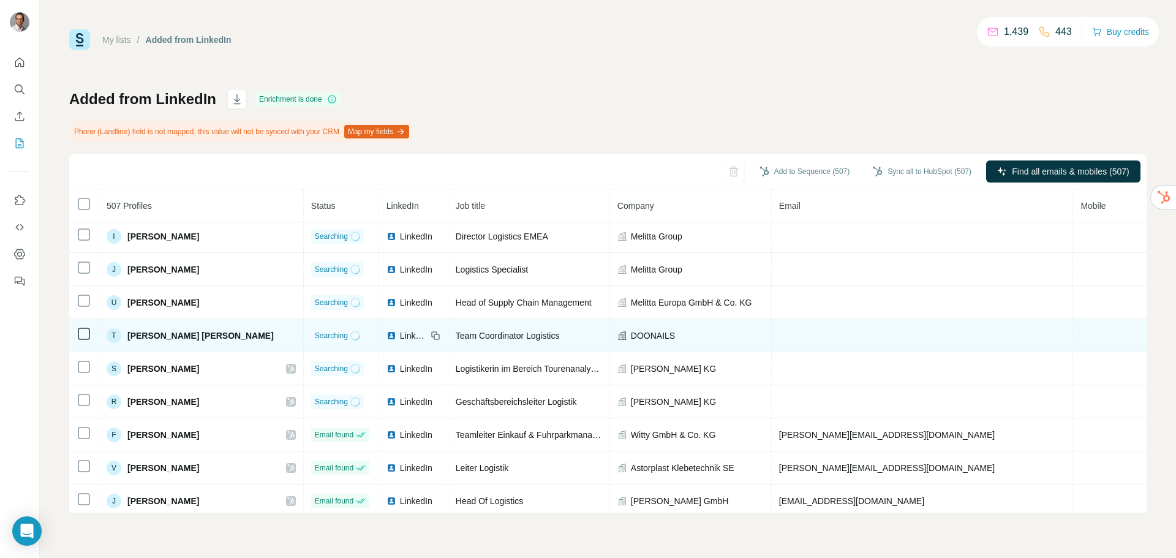
scroll to position [269, 0]
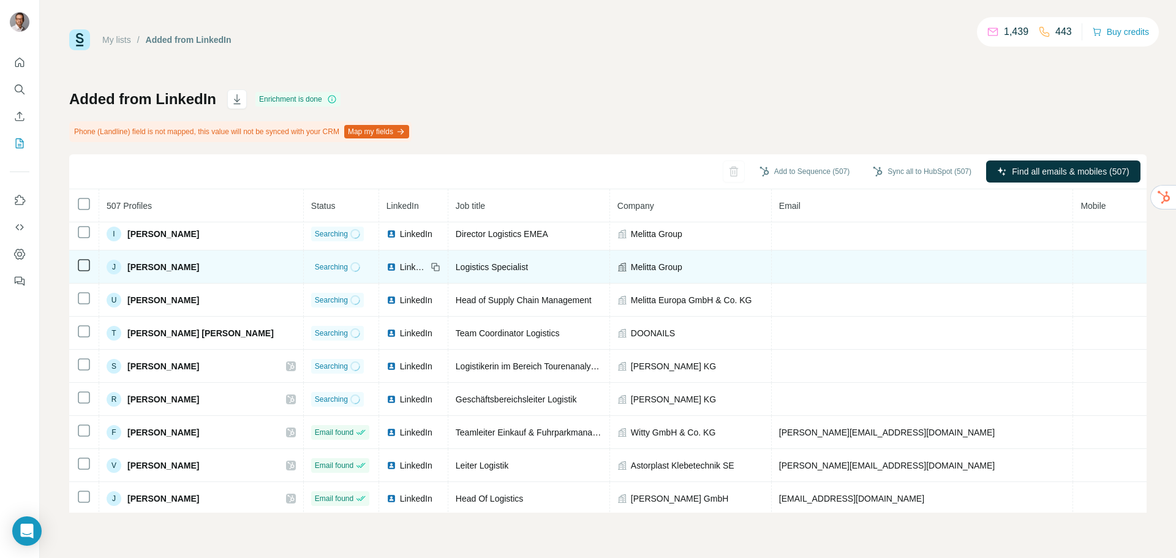
click at [631, 272] on span "Melitta Group" at bounding box center [656, 267] width 51 height 12
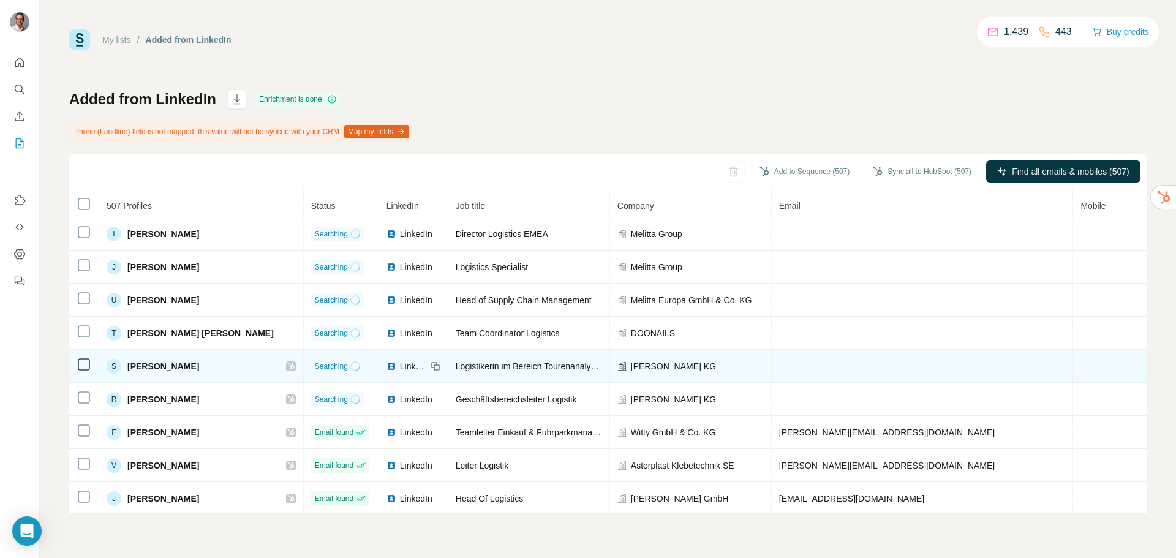
click at [400, 370] on span "LinkedIn" at bounding box center [413, 366] width 27 height 12
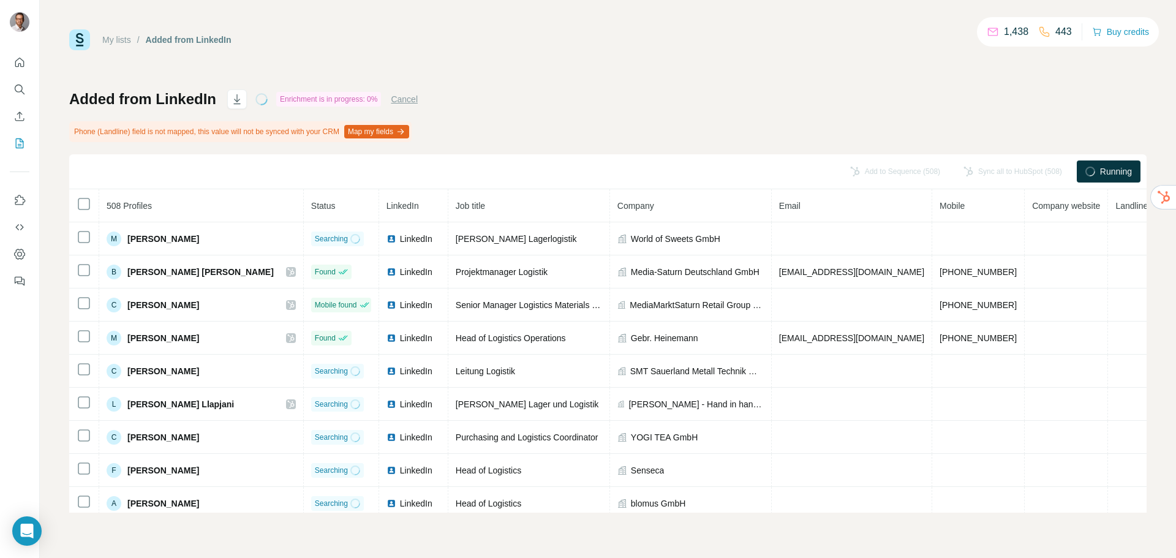
click at [751, 170] on div "Add to Sequence (508) Sync all to HubSpot (508) Running" at bounding box center [607, 171] width 1077 height 35
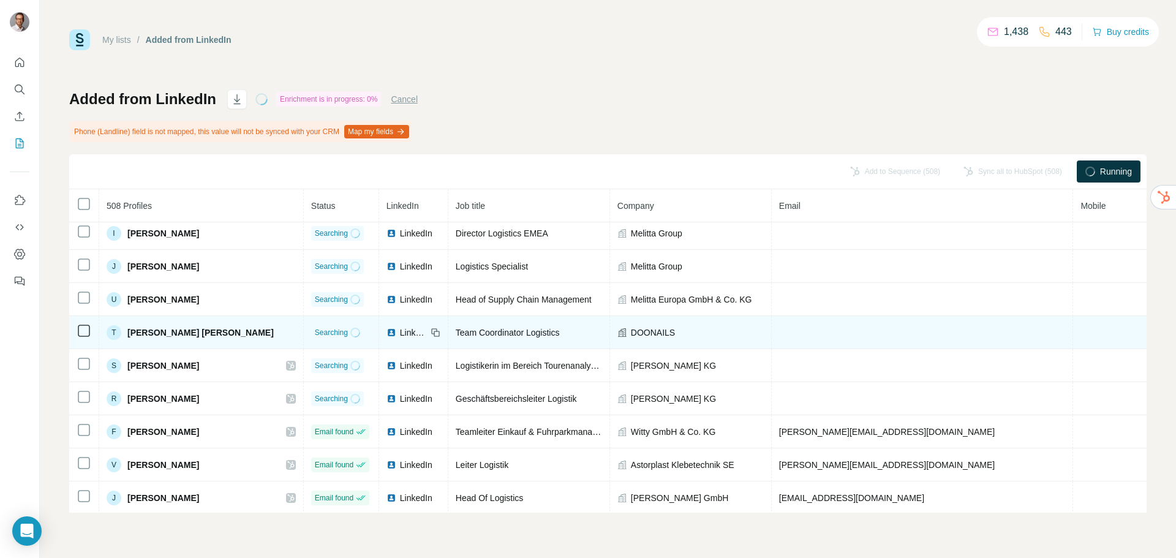
scroll to position [304, 0]
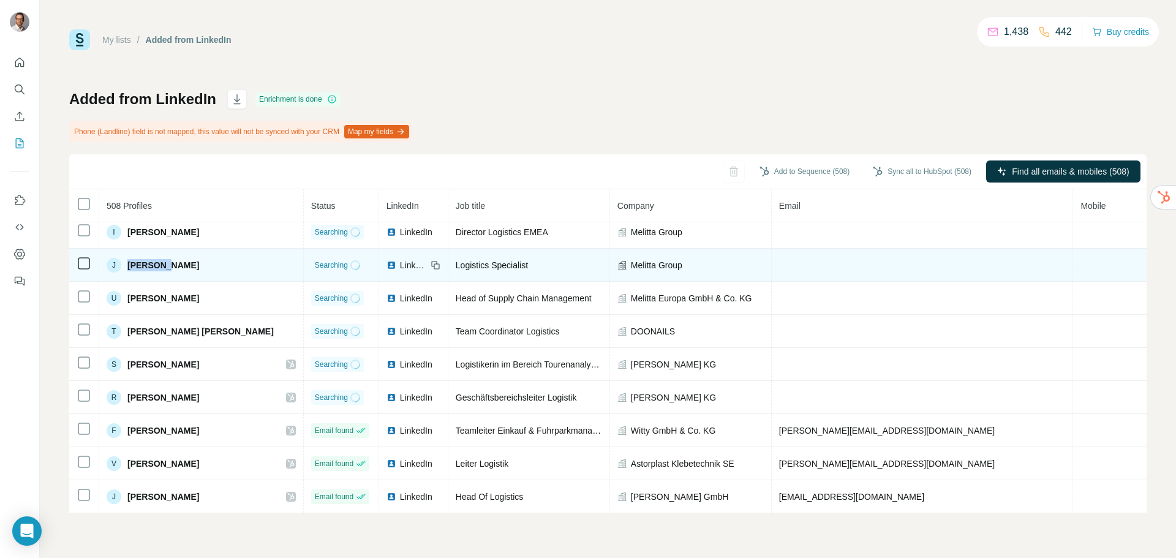
drag, startPoint x: 165, startPoint y: 272, endPoint x: 124, endPoint y: 269, distance: 41.1
click at [124, 269] on div "[PERSON_NAME]" at bounding box center [153, 265] width 92 height 15
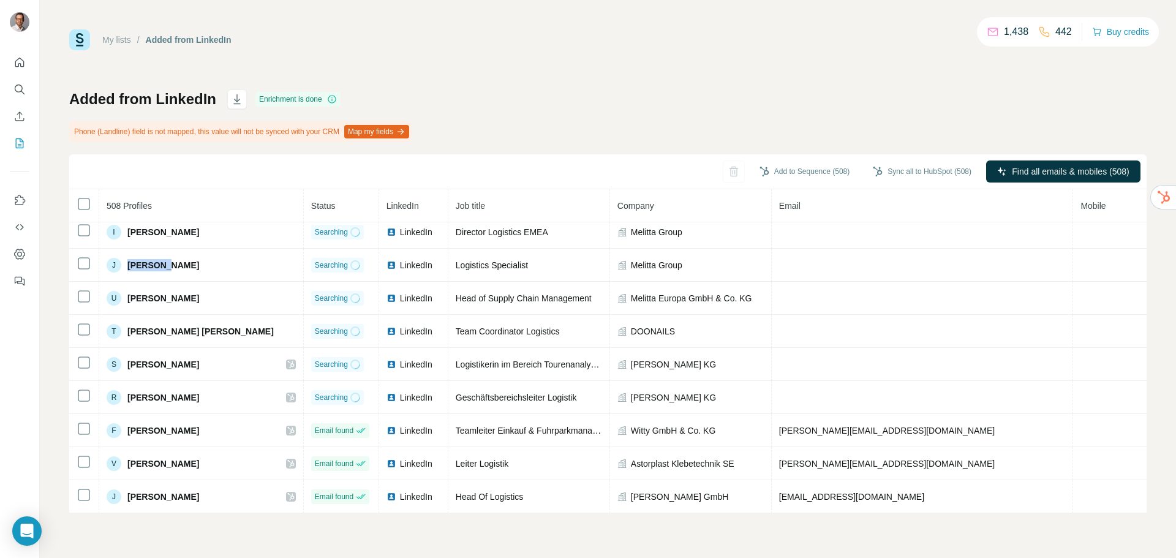
copy span "[PERSON_NAME]"
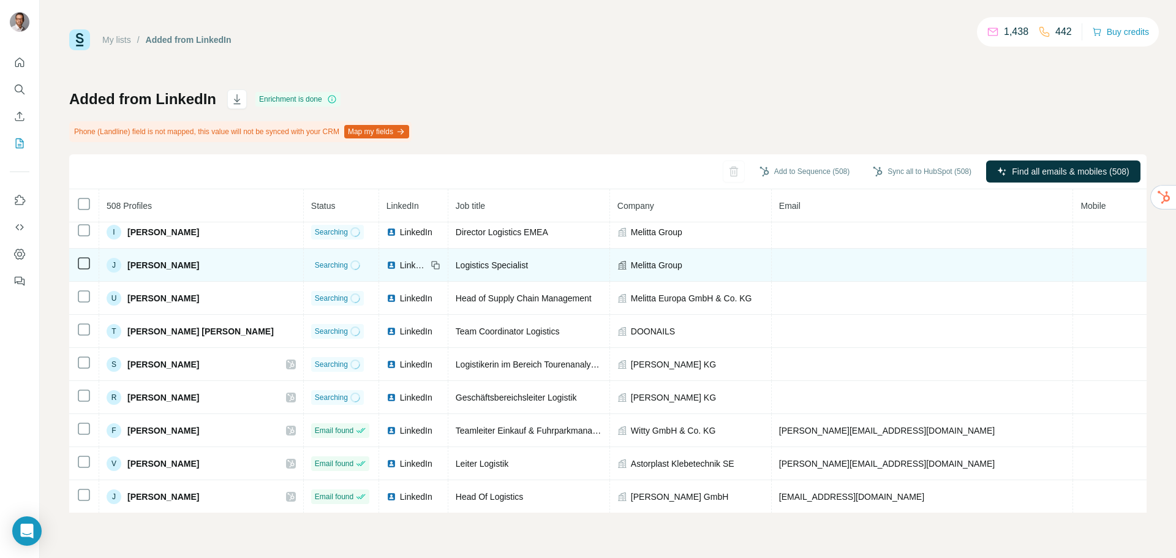
click at [182, 270] on span "[PERSON_NAME]" at bounding box center [163, 265] width 72 height 12
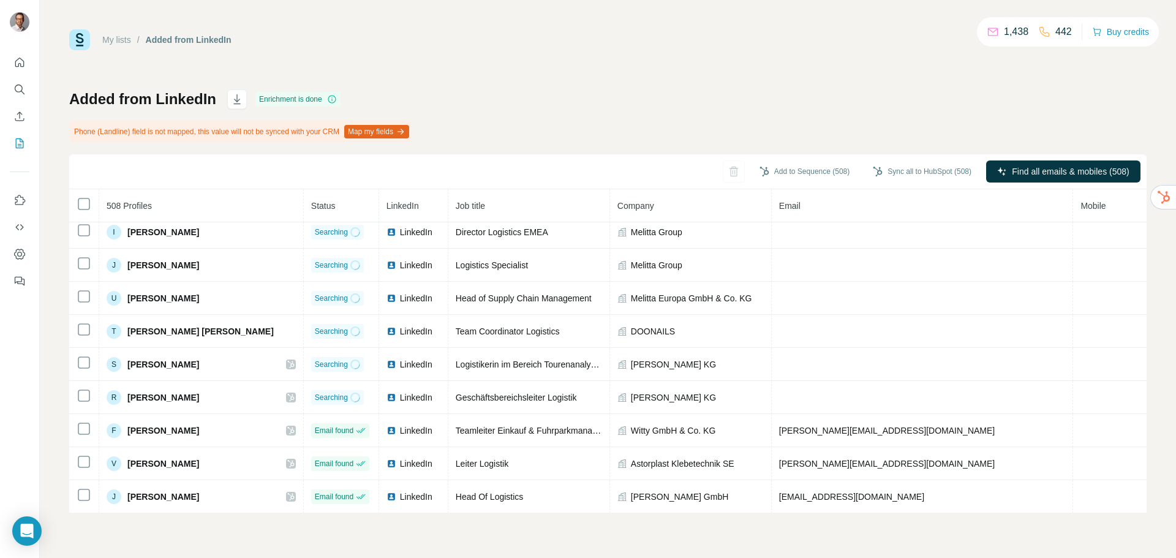
copy span "[PERSON_NAME]"
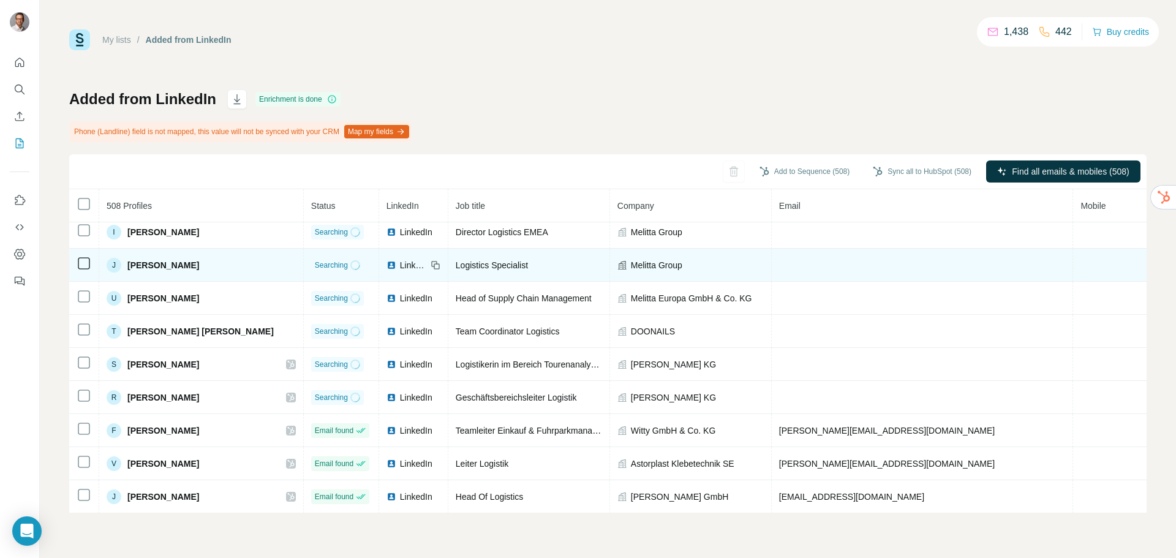
click at [456, 270] on span "Logistics Specialist" at bounding box center [492, 265] width 72 height 10
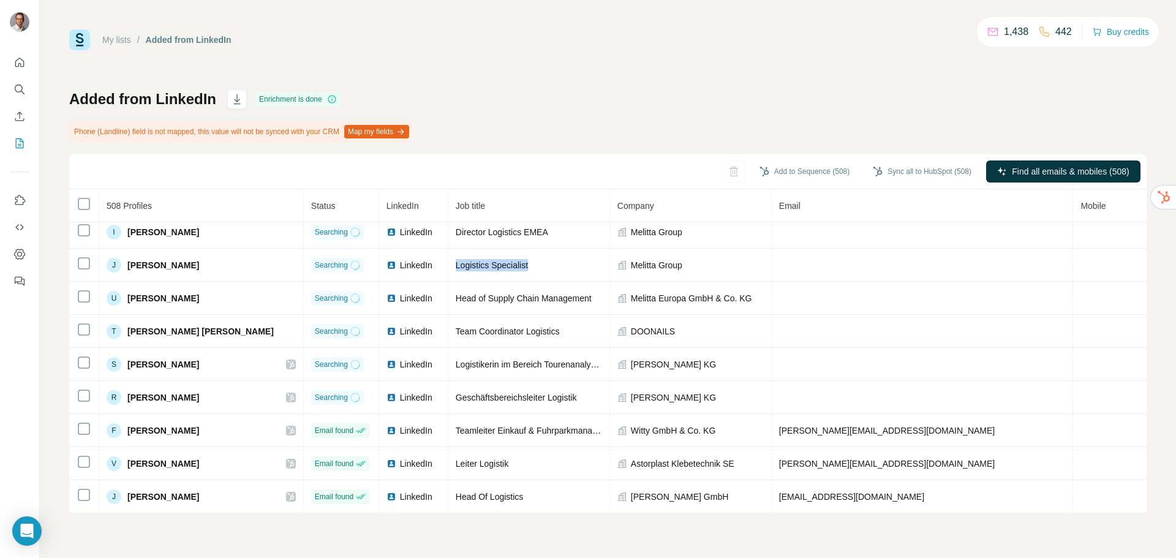
copy tr "Logistics Specialist"
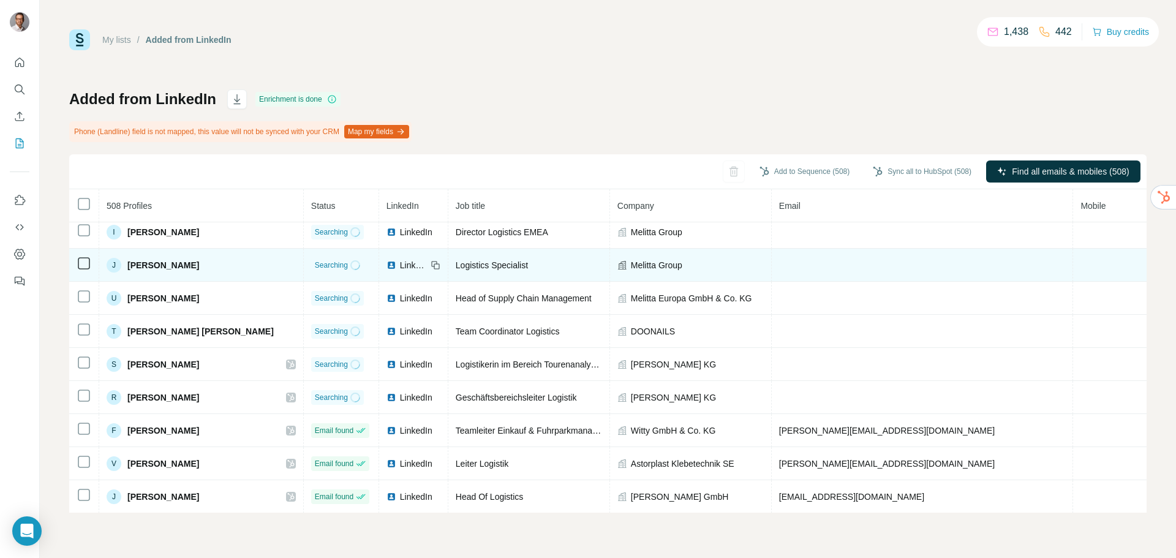
click at [400, 271] on span "LinkedIn" at bounding box center [413, 265] width 27 height 12
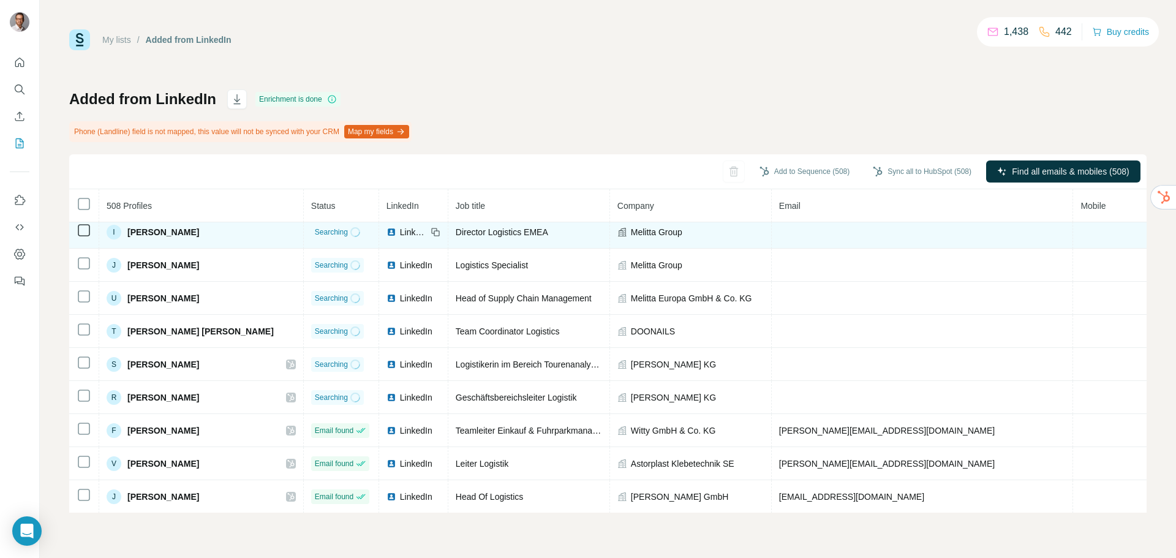
click at [400, 235] on span "LinkedIn" at bounding box center [413, 232] width 27 height 12
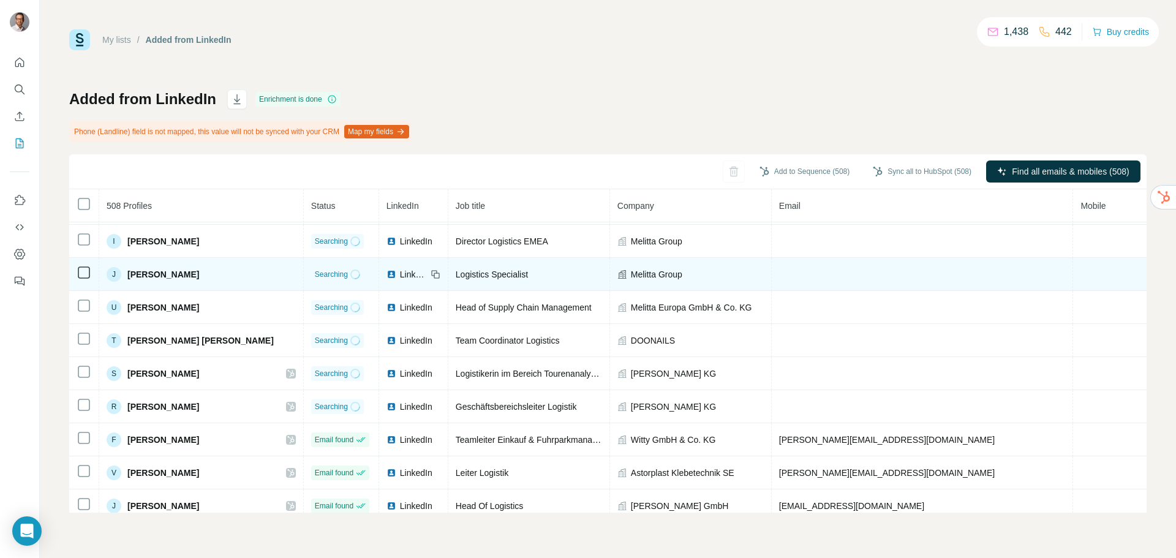
scroll to position [303, 0]
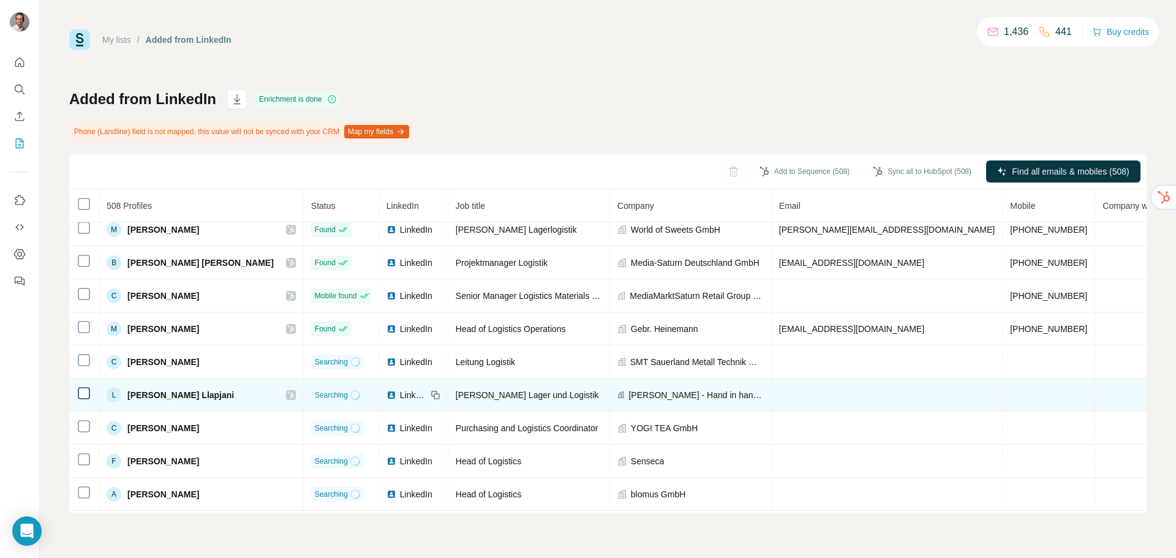
scroll to position [47, 0]
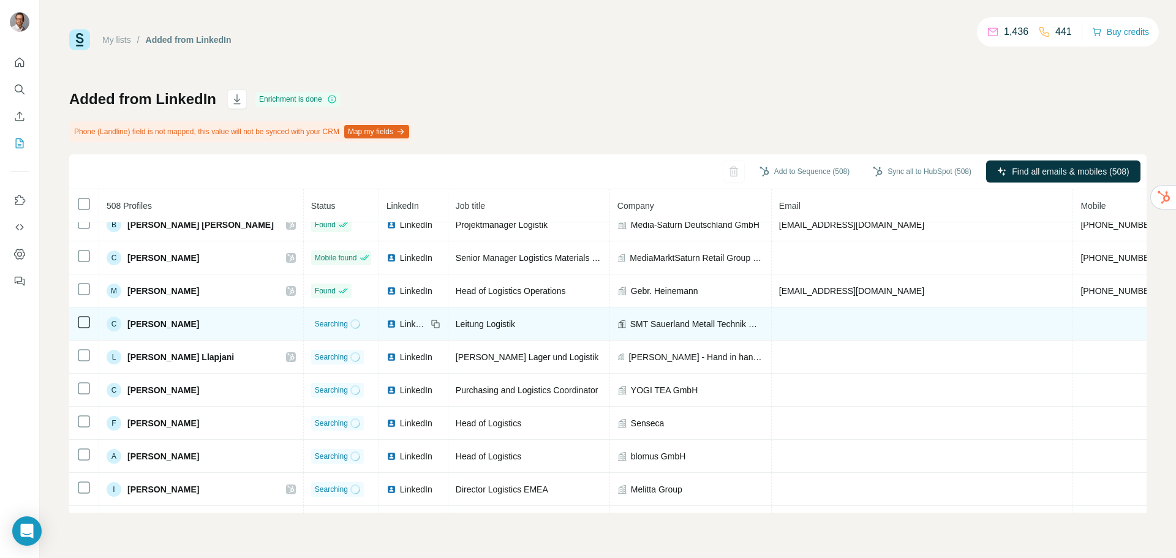
click at [400, 326] on span "LinkedIn" at bounding box center [413, 324] width 27 height 12
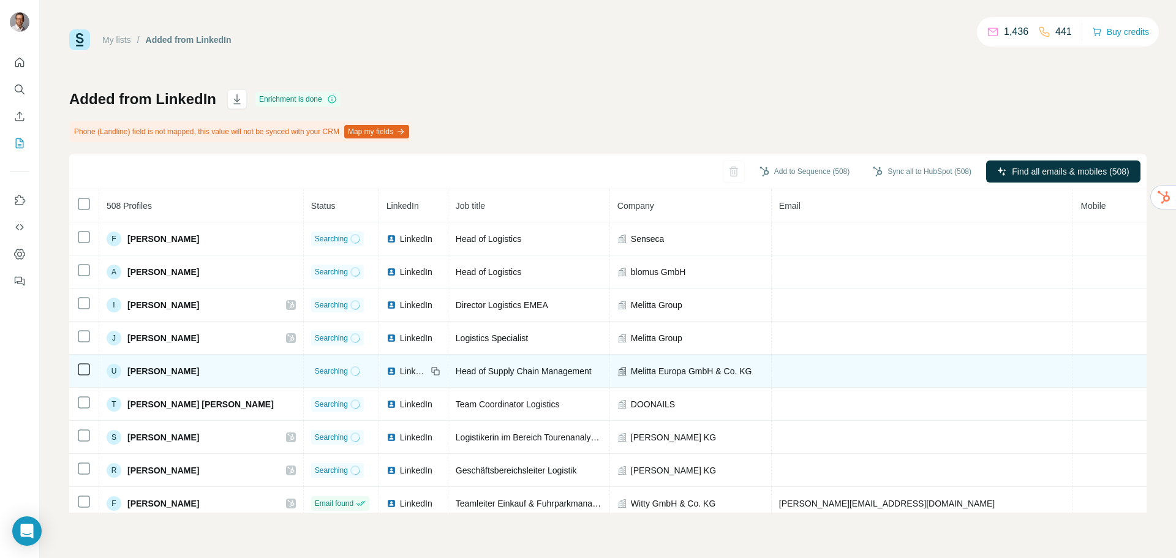
scroll to position [236, 0]
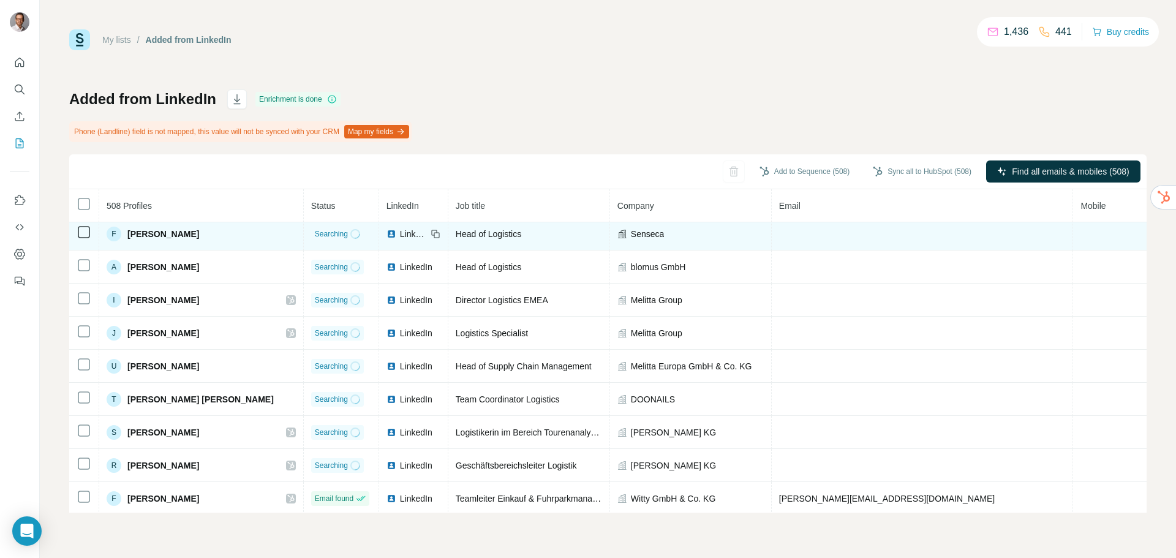
click at [400, 238] on span "LinkedIn" at bounding box center [413, 234] width 27 height 12
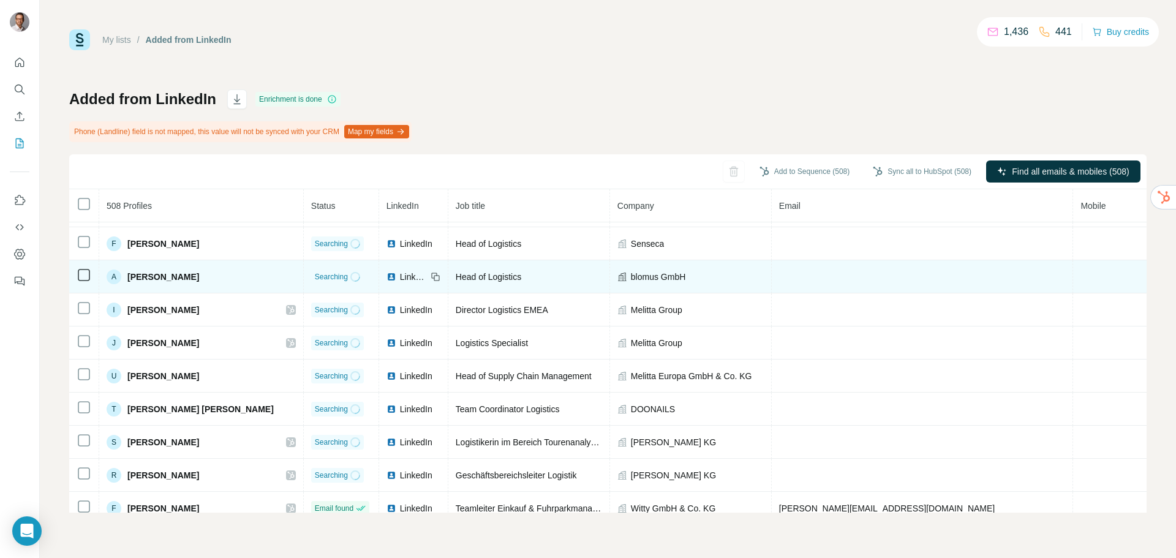
click at [400, 283] on span "LinkedIn" at bounding box center [413, 277] width 27 height 12
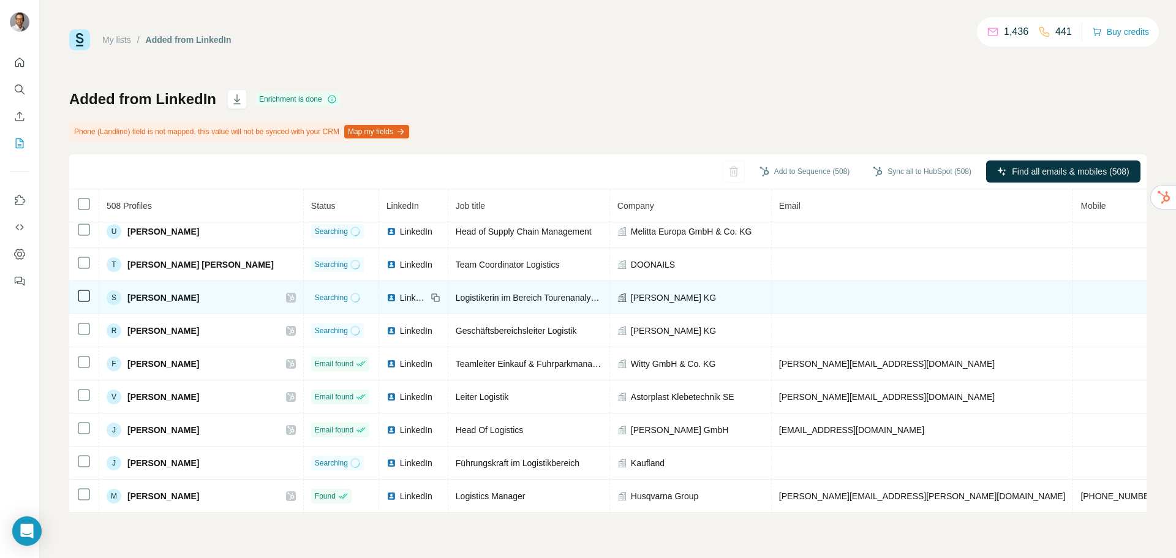
scroll to position [383, 0]
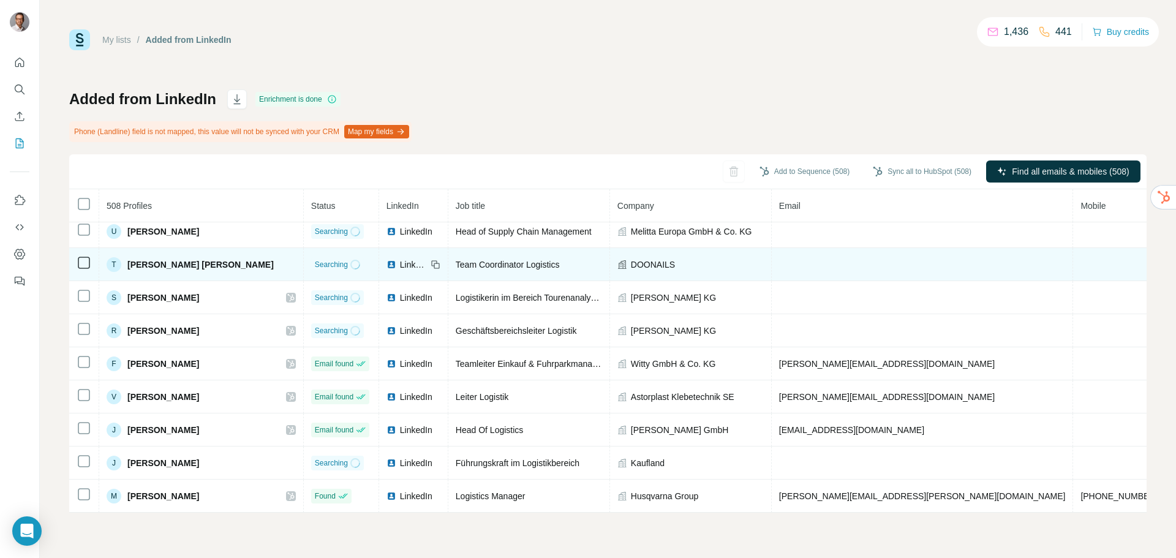
click at [400, 261] on span "LinkedIn" at bounding box center [413, 264] width 27 height 12
